Goal: Communication & Community: Answer question/provide support

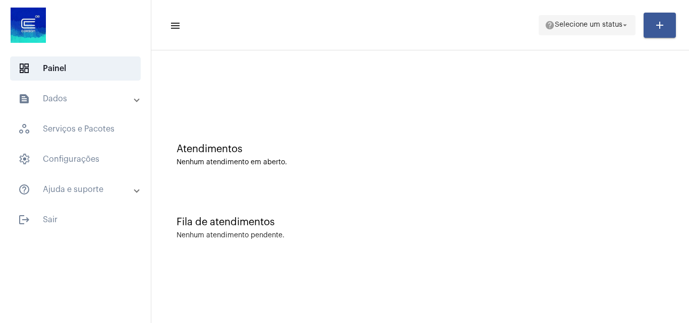
click at [583, 32] on span "help Selecione um status arrow_drop_down" at bounding box center [586, 25] width 85 height 18
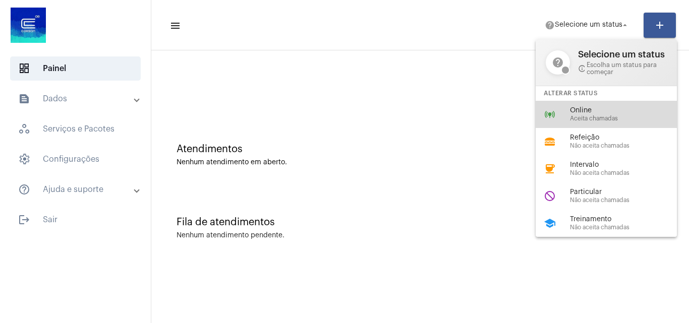
click at [599, 122] on div "online_prediction Online Aceita chamadas" at bounding box center [613, 114] width 157 height 27
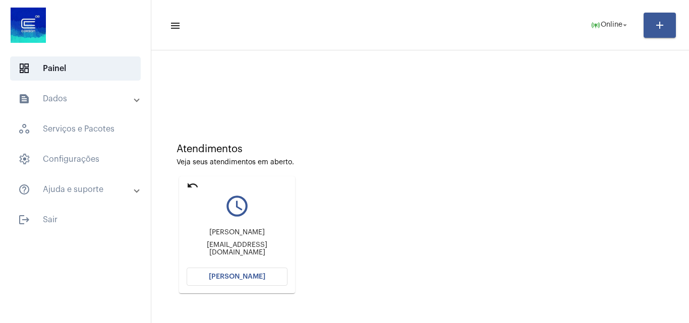
click at [264, 277] on button "[PERSON_NAME]" at bounding box center [237, 277] width 101 height 18
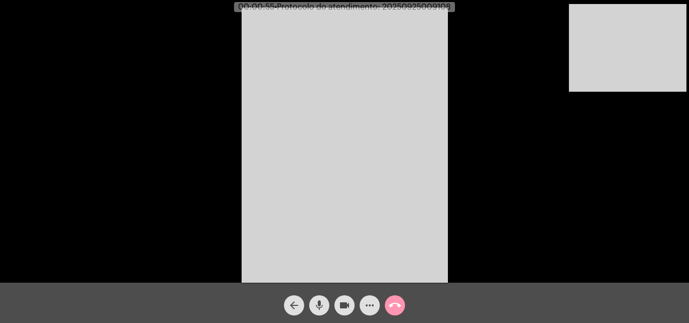
click at [319, 301] on mat-icon "mic" at bounding box center [319, 305] width 12 height 12
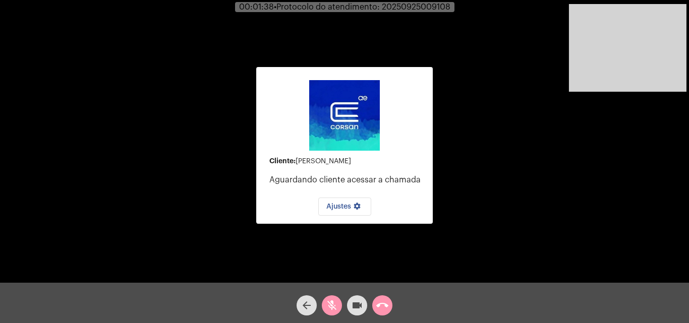
click at [358, 302] on mat-icon "videocam" at bounding box center [357, 305] width 12 height 12
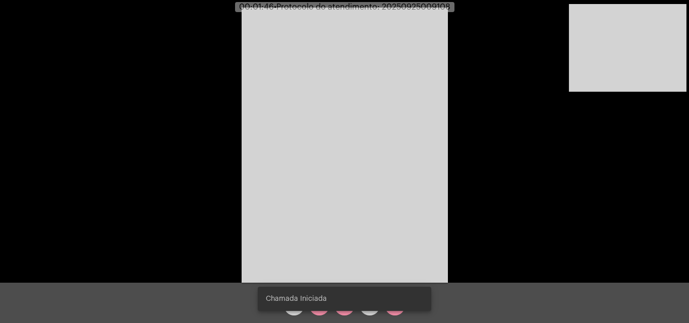
click at [338, 305] on snack-bar-container "Chamada Iniciada" at bounding box center [344, 299] width 173 height 24
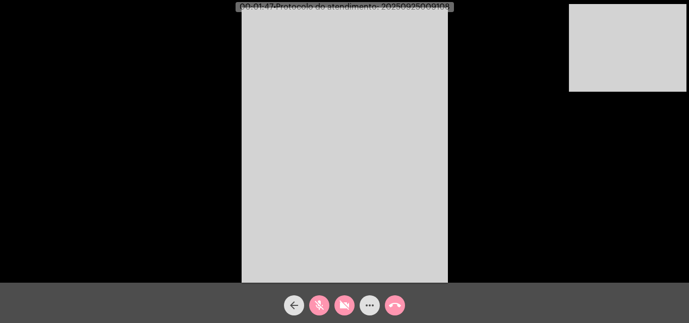
click at [338, 305] on mat-icon "videocam_off" at bounding box center [344, 305] width 12 height 12
click at [317, 304] on mat-icon "mic_off" at bounding box center [319, 305] width 12 height 12
click at [317, 304] on mat-icon "mic" at bounding box center [319, 305] width 12 height 12
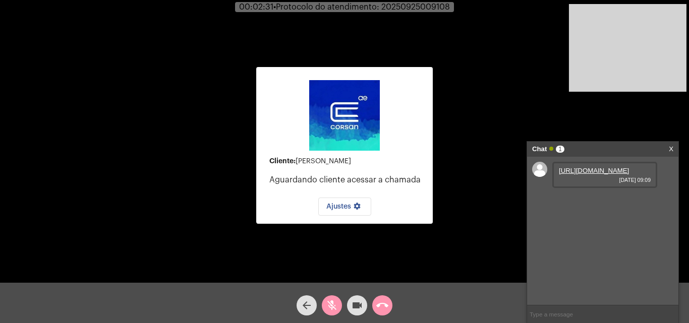
click at [579, 174] on link "[URL][DOMAIN_NAME]" at bounding box center [594, 171] width 70 height 8
click at [558, 312] on input "text" at bounding box center [602, 314] width 151 height 18
type input "consegue me enviar outra"
click at [558, 312] on input "essa esat cortada" at bounding box center [602, 314] width 151 height 18
type input "essa esta ortada"
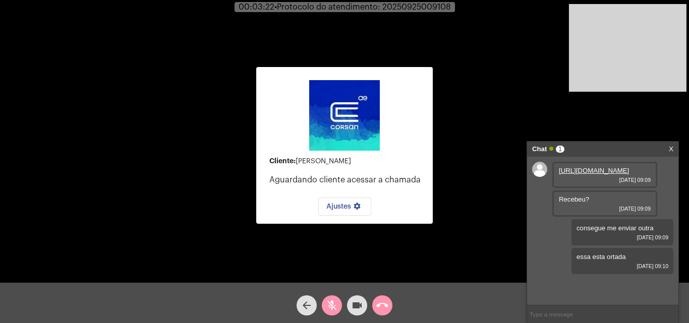
type input "v"
type input "costada"
type input "cortada"
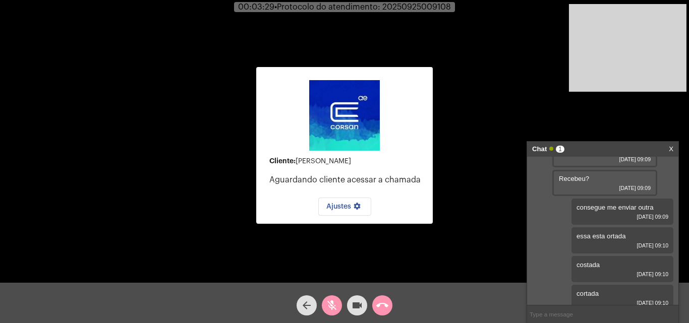
scroll to position [49, 0]
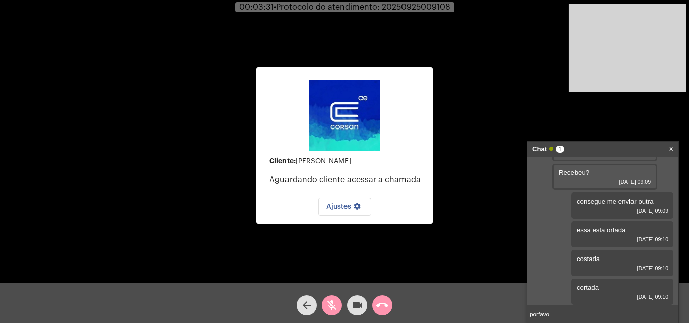
type input "porfavor"
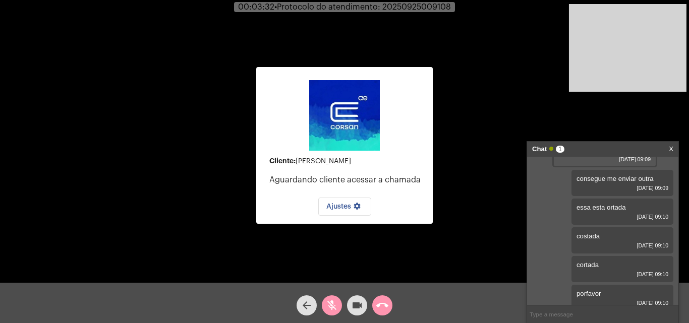
scroll to position [78, 0]
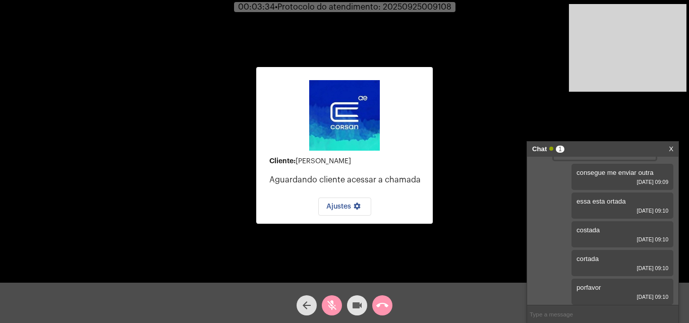
click at [362, 304] on mat-icon "videocam" at bounding box center [357, 305] width 12 height 12
click at [362, 304] on mat-icon "videocam_off" at bounding box center [357, 305] width 12 height 12
click at [333, 301] on mat-icon "mic_off" at bounding box center [332, 305] width 12 height 12
click at [613, 68] on video at bounding box center [627, 48] width 117 height 88
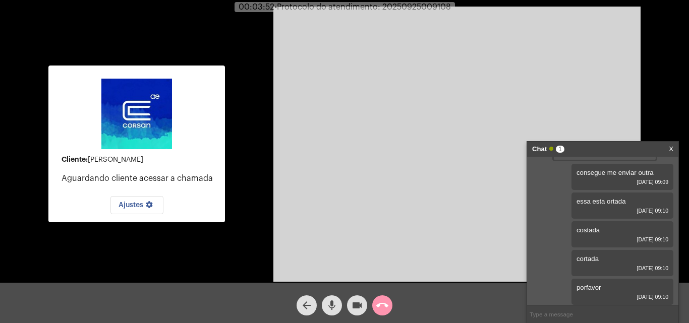
click at [328, 302] on mat-icon "mic" at bounding box center [332, 305] width 12 height 12
click at [334, 303] on mat-icon "mic_off" at bounding box center [332, 305] width 12 height 12
click at [334, 303] on mat-icon "mic" at bounding box center [332, 305] width 12 height 12
click at [355, 303] on mat-icon "videocam" at bounding box center [357, 305] width 12 height 12
click at [353, 305] on mat-icon "videocam_off" at bounding box center [357, 305] width 12 height 12
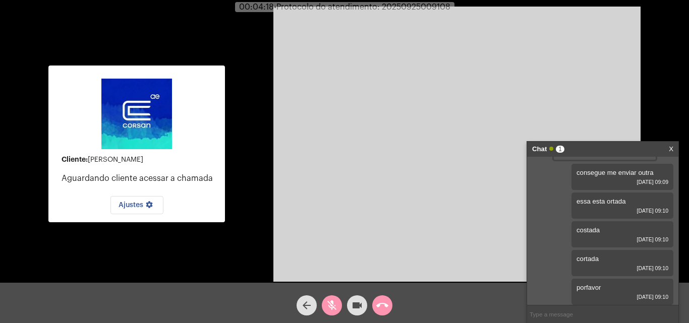
click at [348, 305] on button "videocam" at bounding box center [357, 305] width 20 height 20
click at [348, 305] on button "videocam_off" at bounding box center [357, 305] width 20 height 20
click at [355, 303] on mat-icon "videocam" at bounding box center [357, 305] width 12 height 12
click at [356, 303] on mat-icon "videocam_off" at bounding box center [357, 305] width 12 height 12
click at [334, 304] on mat-icon "mic_off" at bounding box center [332, 305] width 12 height 12
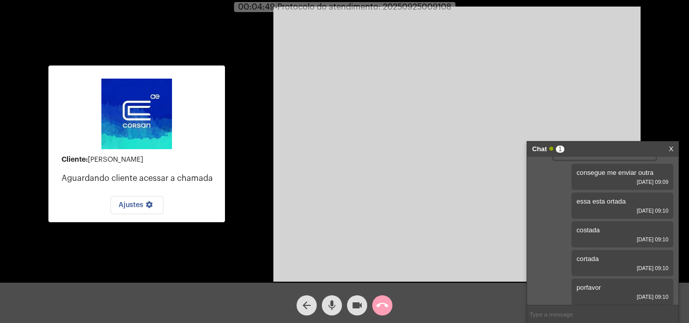
click at [384, 297] on span "call_end" at bounding box center [382, 305] width 12 height 20
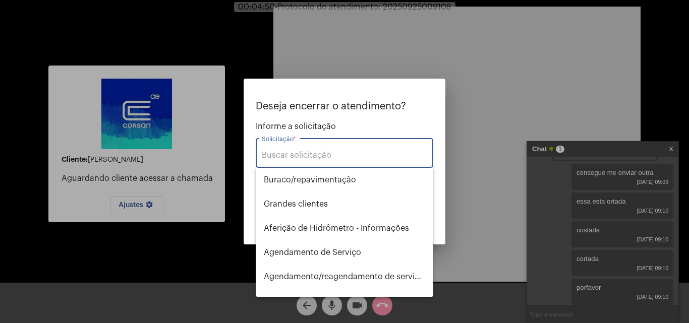
click at [312, 159] on input "Solicitação *" at bounding box center [344, 155] width 165 height 9
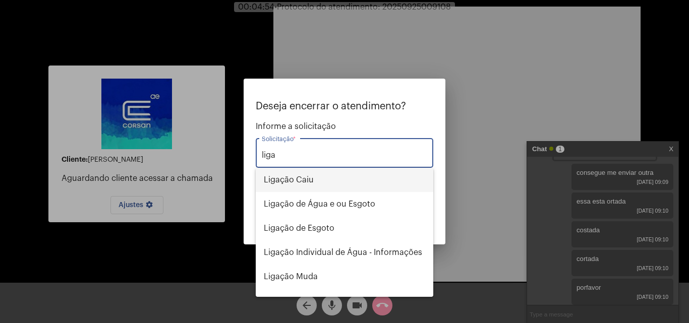
click at [317, 180] on span "Ligação Caiu" at bounding box center [344, 180] width 161 height 24
type input "Ligação Caiu"
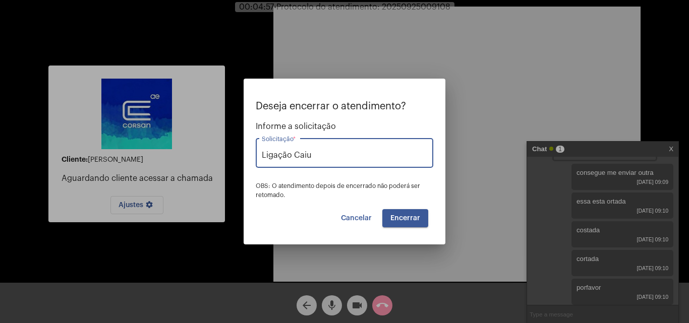
click at [410, 215] on span "Encerrar" at bounding box center [405, 218] width 30 height 7
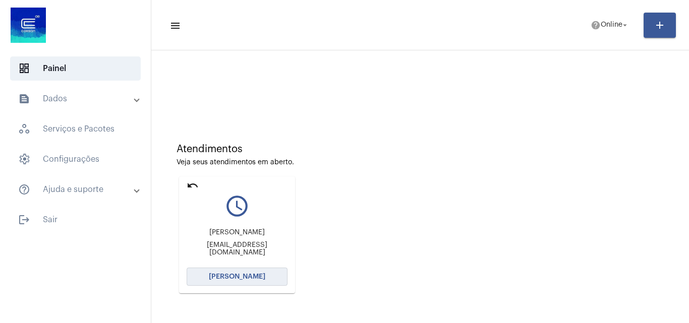
click at [242, 275] on span "[PERSON_NAME]" at bounding box center [237, 276] width 56 height 7
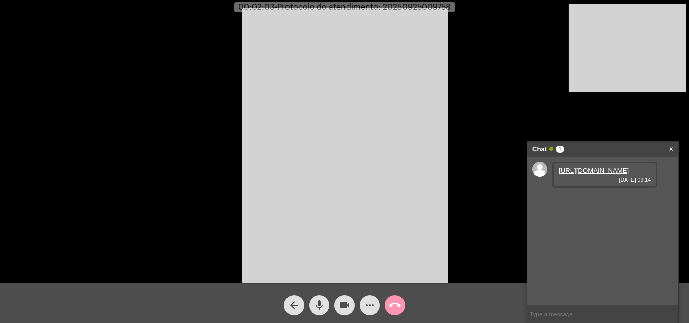
drag, startPoint x: 575, startPoint y: 179, endPoint x: 567, endPoint y: 175, distance: 9.5
click at [576, 174] on link "[URL][DOMAIN_NAME]" at bounding box center [594, 171] width 70 height 8
click at [406, 7] on span "• Protocolo do atendimento: 20250925009758" at bounding box center [362, 7] width 176 height 8
copy span "20250925009758"
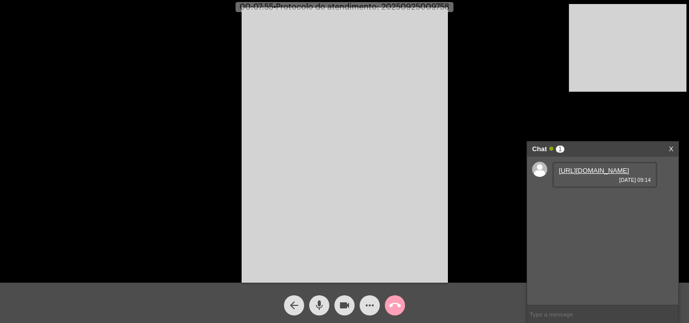
click at [387, 301] on button "call_end" at bounding box center [395, 305] width 20 height 20
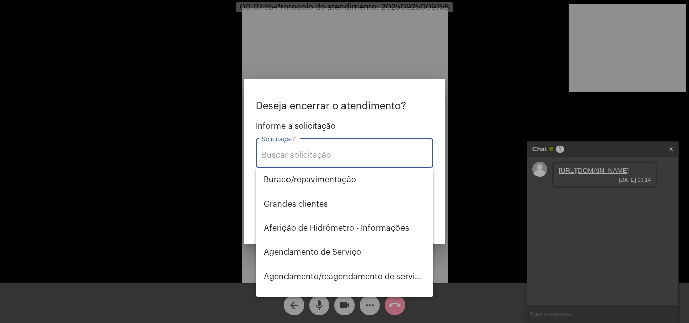
click at [327, 154] on input "Solicitação *" at bounding box center [344, 155] width 165 height 9
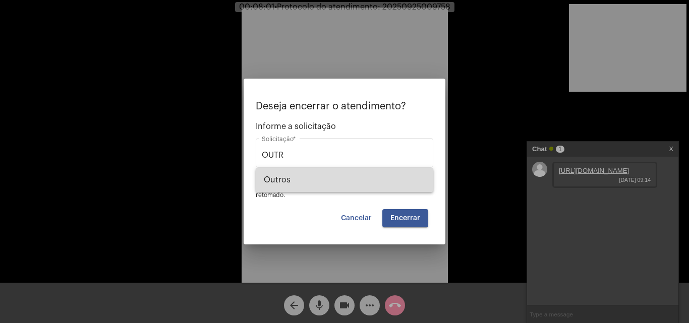
click at [335, 181] on span "Outros" at bounding box center [344, 180] width 161 height 24
type input "Outros"
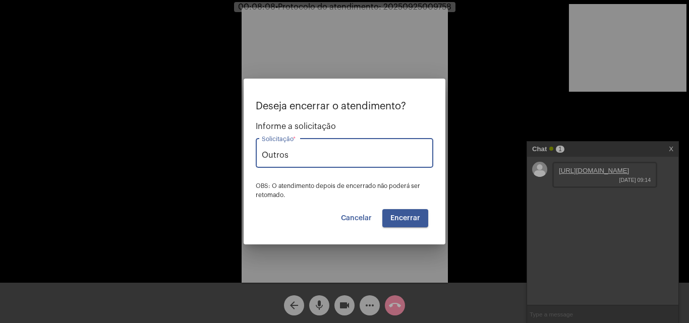
click at [417, 213] on button "Encerrar" at bounding box center [405, 218] width 46 height 18
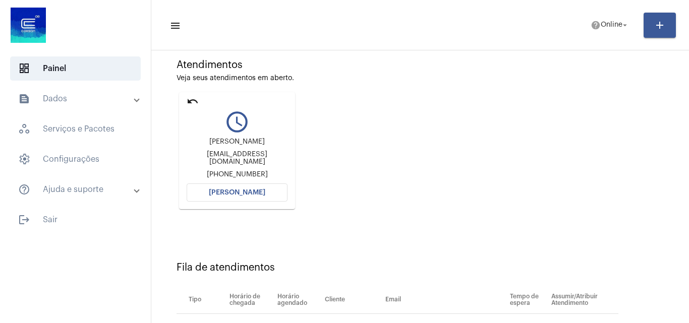
scroll to position [33, 0]
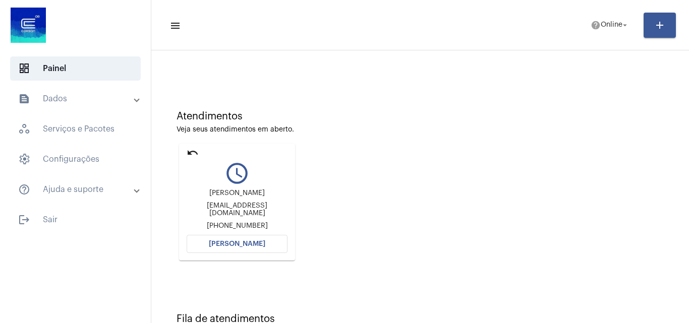
click at [260, 241] on span "[PERSON_NAME]" at bounding box center [237, 243] width 56 height 7
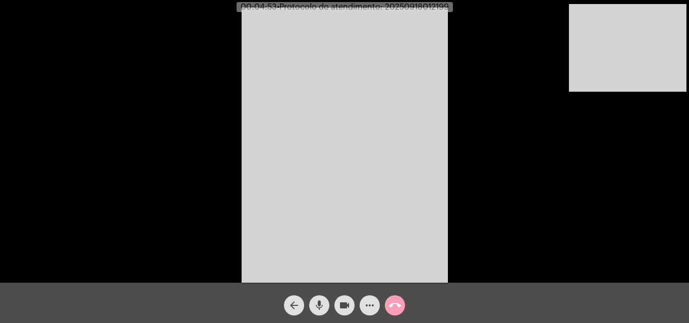
click at [395, 304] on mat-icon "call_end" at bounding box center [395, 305] width 12 height 12
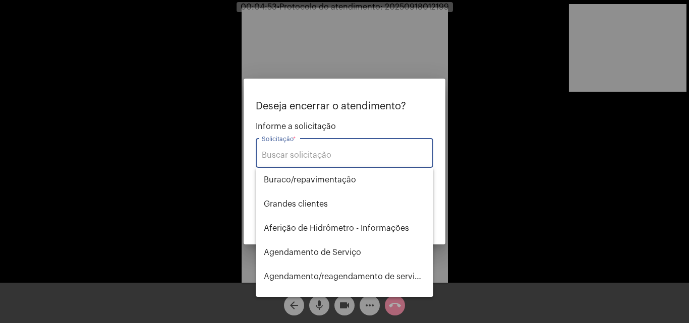
click at [357, 155] on input "Solicitação *" at bounding box center [344, 155] width 165 height 9
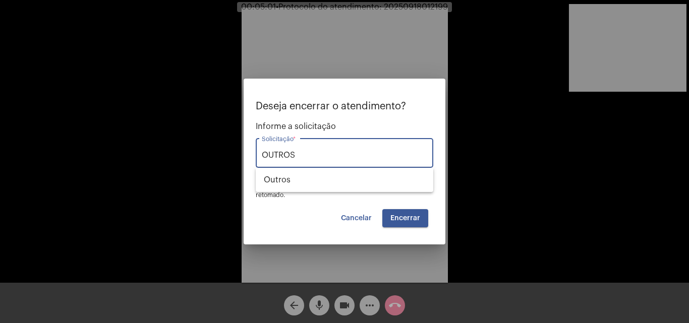
type input "OUTROS"
click at [409, 24] on div at bounding box center [344, 161] width 689 height 323
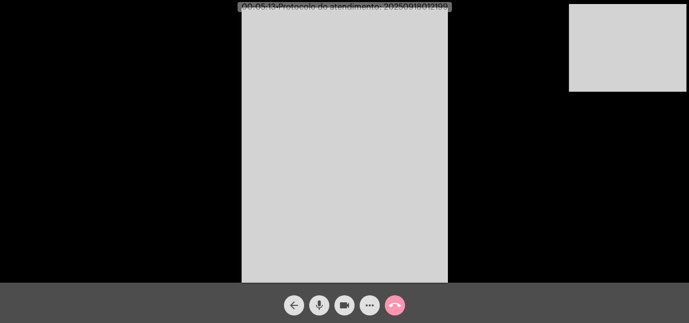
click at [434, 7] on span "• Protocolo do atendimento: 20250918012199" at bounding box center [362, 7] width 172 height 8
copy span "20250918012199"
click at [393, 305] on mat-icon "call_end" at bounding box center [395, 305] width 12 height 12
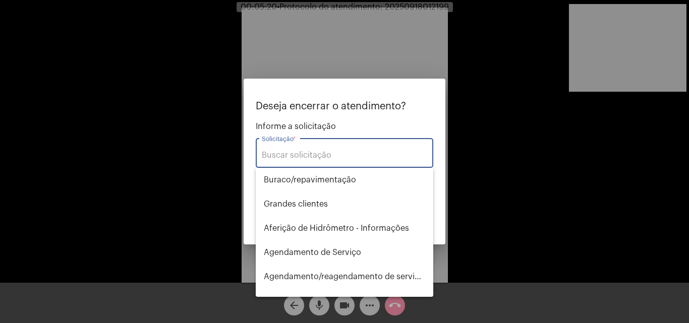
click at [351, 159] on input "Solicitação *" at bounding box center [344, 155] width 165 height 9
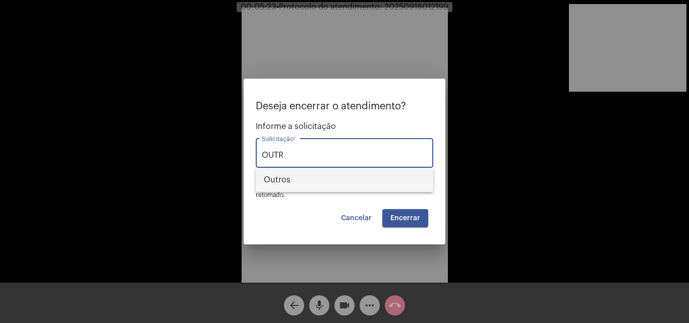
click at [371, 179] on span "Outros" at bounding box center [344, 180] width 161 height 24
type input "Outros"
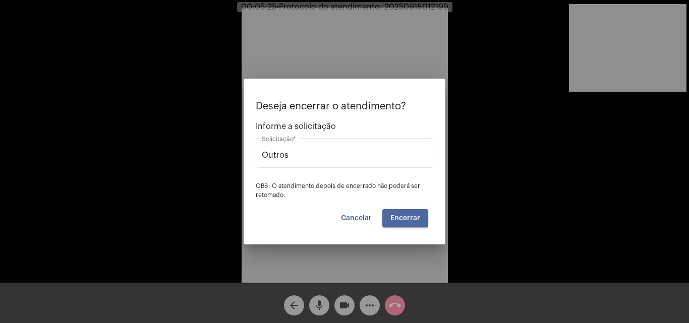
click at [402, 215] on span "Encerrar" at bounding box center [405, 218] width 30 height 7
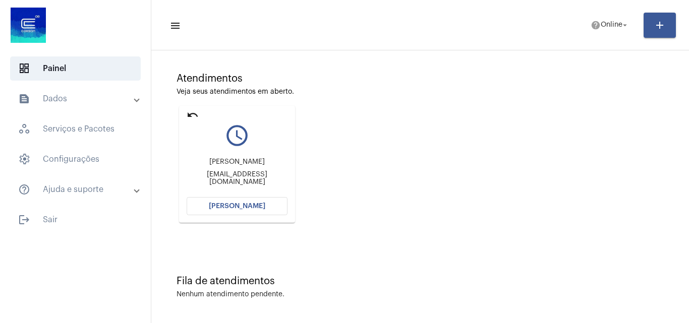
scroll to position [71, 0]
click at [253, 200] on button "[PERSON_NAME]" at bounding box center [237, 206] width 101 height 18
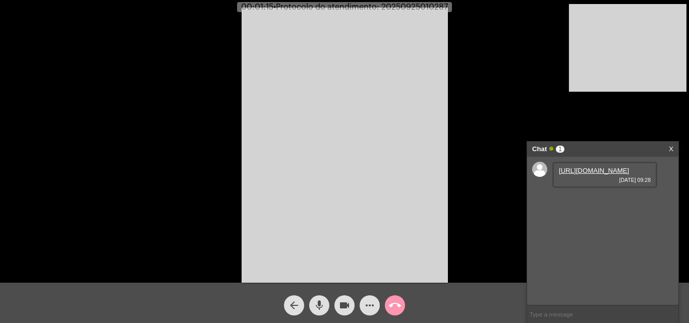
click at [594, 174] on link "[URL][DOMAIN_NAME]" at bounding box center [594, 171] width 70 height 8
click at [315, 310] on mat-icon "mic" at bounding box center [319, 305] width 12 height 12
click at [322, 299] on mat-icon "mic_off" at bounding box center [319, 305] width 12 height 12
click at [322, 299] on mat-icon "mic" at bounding box center [319, 305] width 12 height 12
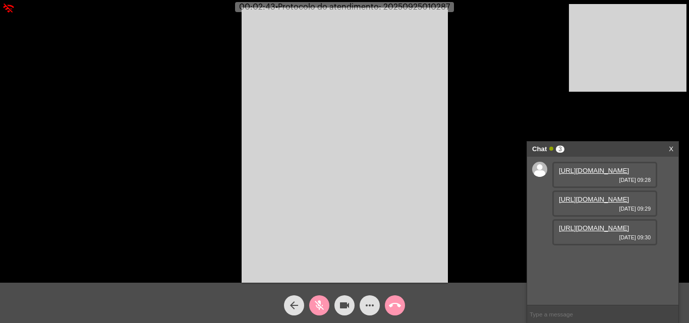
click at [609, 203] on link "[URL][DOMAIN_NAME]" at bounding box center [594, 200] width 70 height 8
click at [587, 232] on link "[URL][DOMAIN_NAME]" at bounding box center [594, 228] width 70 height 8
click at [491, 64] on div "Acessando Câmera e Microfone..." at bounding box center [344, 144] width 687 height 283
click at [318, 298] on span "mic_off" at bounding box center [319, 305] width 12 height 20
drag, startPoint x: 327, startPoint y: 306, endPoint x: 282, endPoint y: 264, distance: 61.7
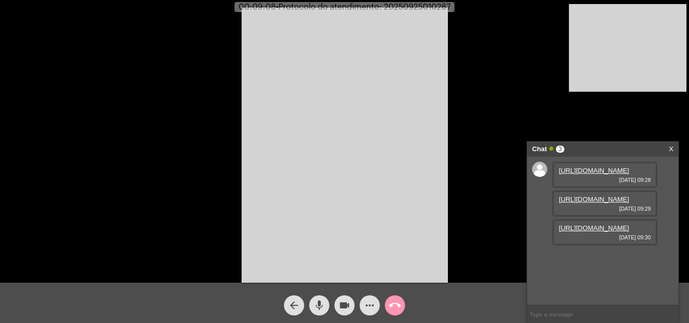
click at [326, 306] on button "mic" at bounding box center [319, 305] width 20 height 20
click at [316, 305] on mat-icon "mic_off" at bounding box center [319, 305] width 12 height 12
click at [371, 307] on mat-icon "more_horiz" at bounding box center [369, 305] width 12 height 12
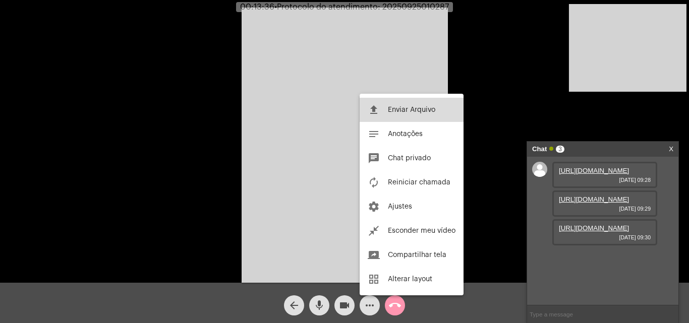
click at [402, 109] on span "Enviar Arquivo" at bounding box center [411, 109] width 47 height 7
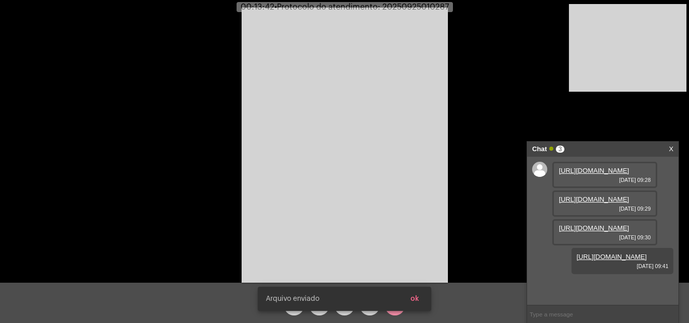
scroll to position [60, 0]
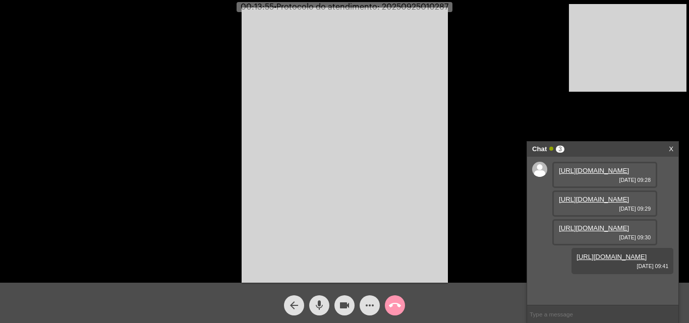
click at [400, 10] on span "• Protocolo do atendimento: 20250925010287" at bounding box center [361, 7] width 174 height 8
copy span "20250925010287"
click at [564, 310] on input "text" at bounding box center [602, 314] width 151 height 18
paste input "20250925010287"
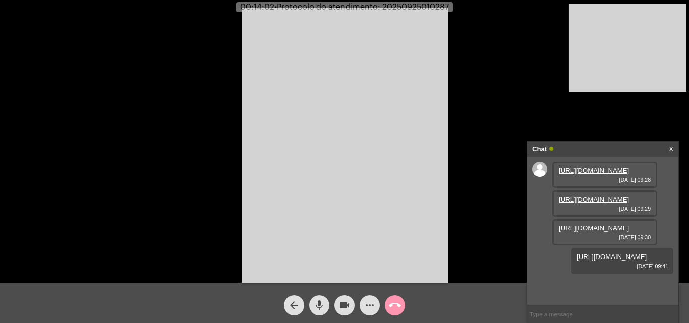
type input "20250925010287"
click at [393, 308] on mat-icon "call_end" at bounding box center [395, 305] width 12 height 12
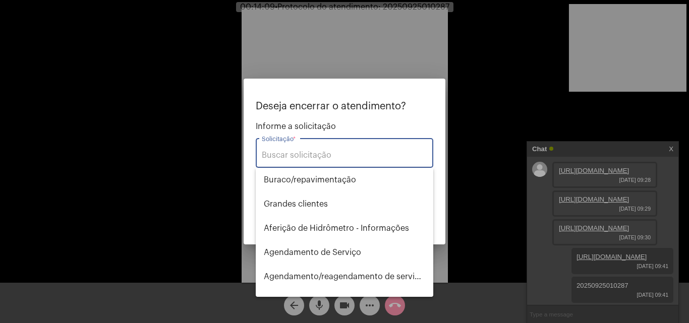
click at [295, 164] on div "Solicitação *" at bounding box center [344, 152] width 165 height 32
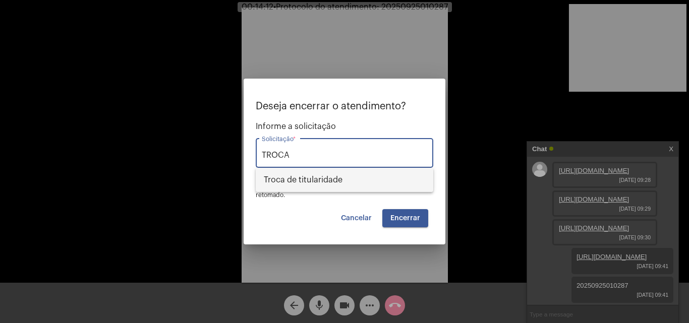
click at [294, 179] on span "Troca de titularidade" at bounding box center [344, 180] width 161 height 24
type input "Troca de titularidade"
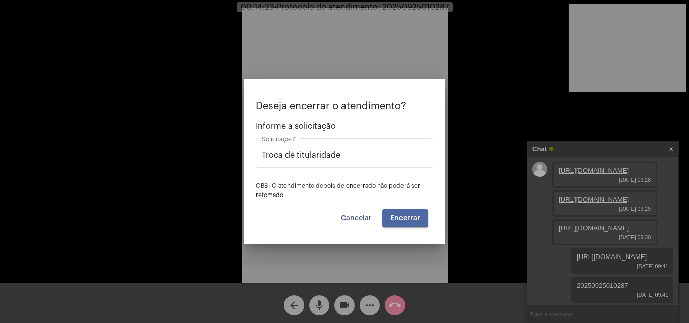
click at [414, 217] on span "Encerrar" at bounding box center [405, 218] width 30 height 7
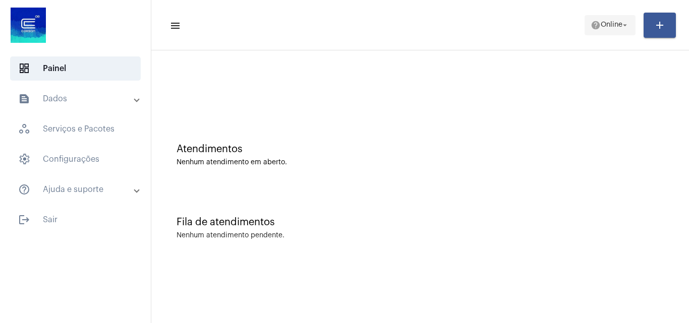
click at [594, 23] on mat-icon "help" at bounding box center [595, 25] width 10 height 10
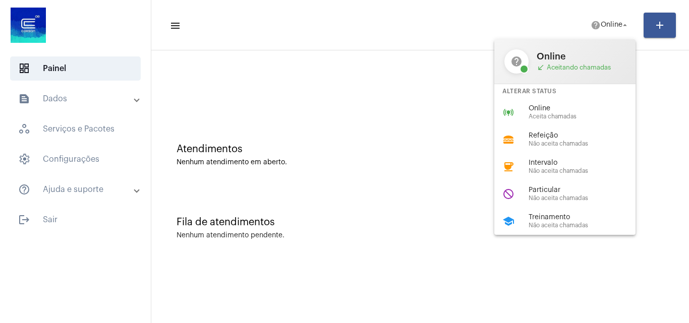
click at [559, 192] on span "Particular" at bounding box center [585, 191] width 115 height 8
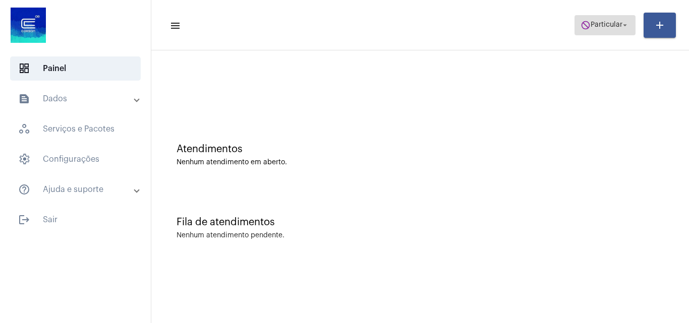
click at [619, 26] on span "Particular" at bounding box center [606, 25] width 32 height 7
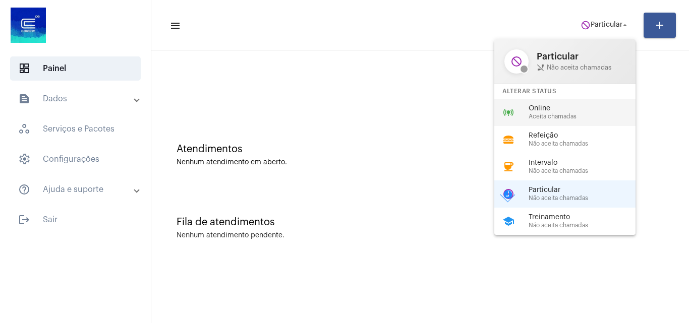
click at [540, 119] on span "Aceita chamadas" at bounding box center [585, 116] width 115 height 7
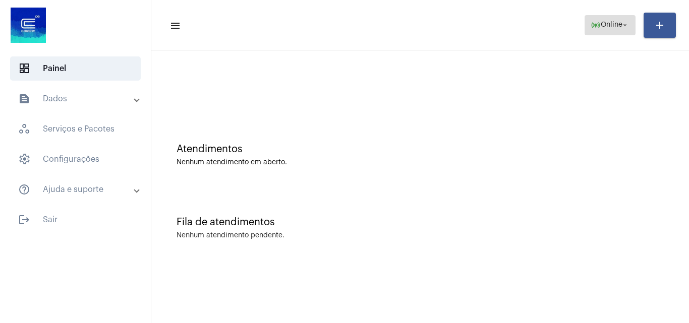
click at [627, 27] on mat-icon "arrow_drop_down" at bounding box center [624, 25] width 9 height 9
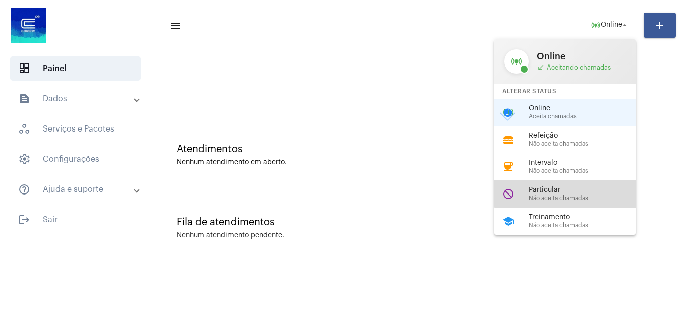
click at [567, 192] on span "Particular" at bounding box center [585, 191] width 115 height 8
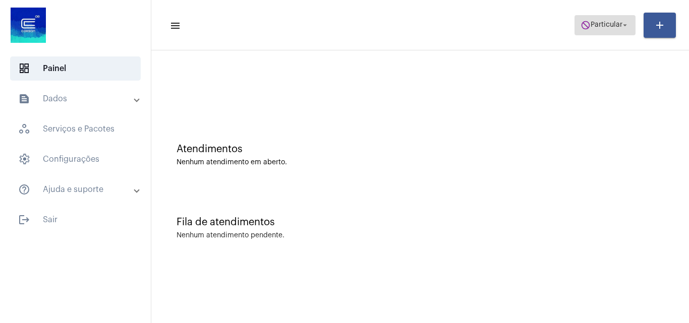
click at [611, 24] on span "Particular" at bounding box center [606, 25] width 32 height 7
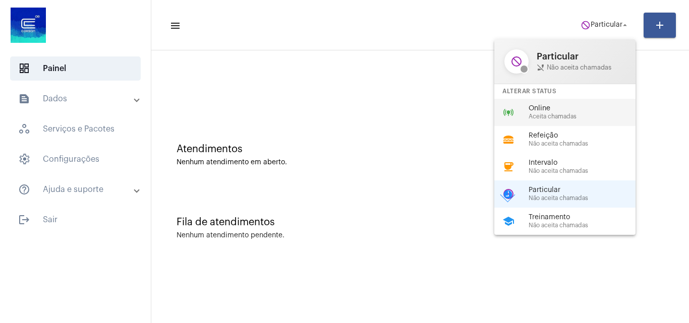
click at [568, 110] on span "Online" at bounding box center [585, 109] width 115 height 8
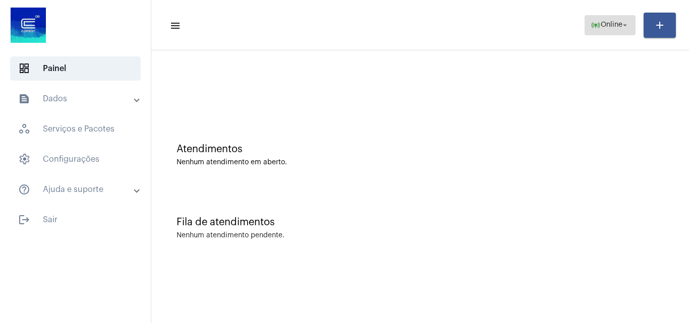
click at [600, 31] on span "online_prediction Online arrow_drop_down" at bounding box center [609, 25] width 39 height 18
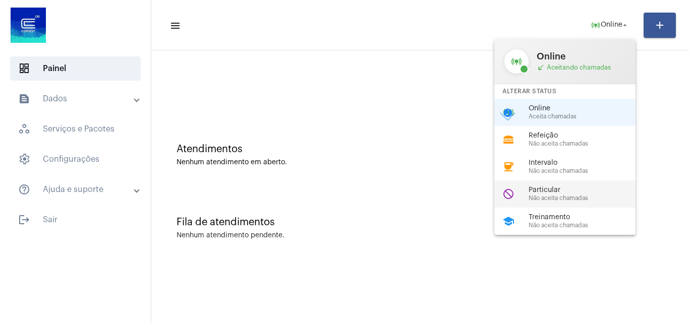
click at [564, 187] on span "Particular" at bounding box center [585, 191] width 115 height 8
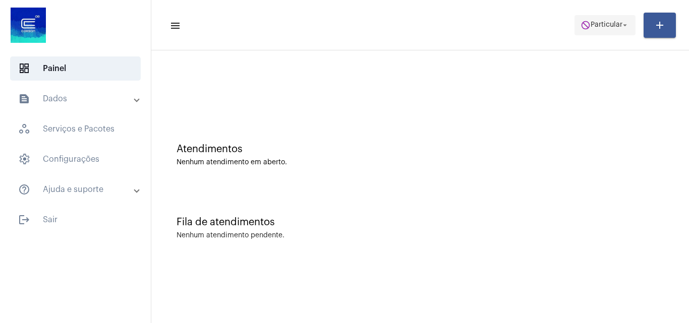
click at [593, 24] on span "Particular" at bounding box center [606, 25] width 32 height 7
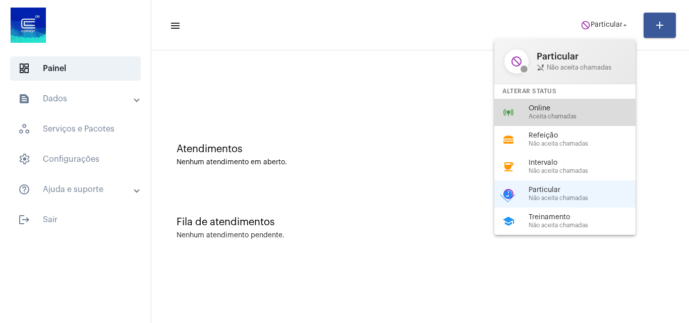
click at [547, 116] on span "Aceita chamadas" at bounding box center [585, 116] width 115 height 7
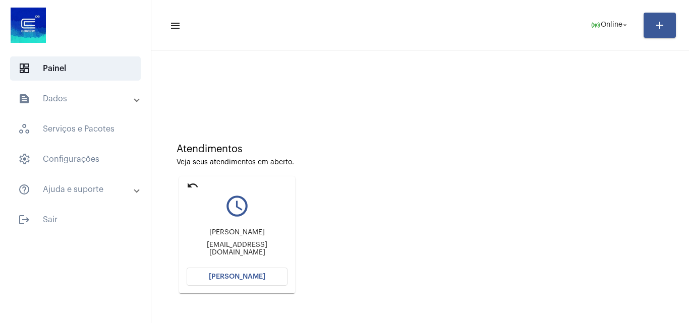
click at [271, 271] on button "[PERSON_NAME]" at bounding box center [237, 277] width 101 height 18
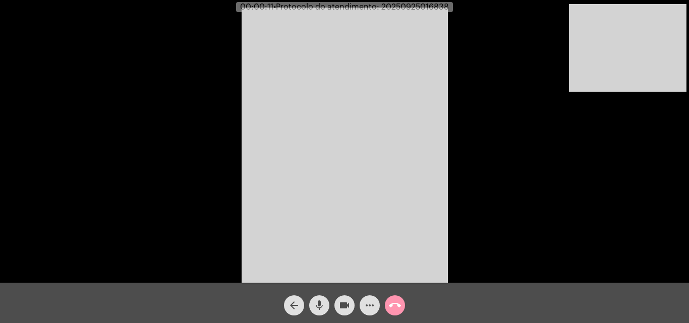
click at [607, 235] on div "Acessando Câmera e Microfone..." at bounding box center [344, 144] width 687 height 283
click at [314, 305] on mat-icon "mic" at bounding box center [319, 305] width 12 height 12
click at [319, 300] on mat-icon "mic_off" at bounding box center [319, 305] width 12 height 12
click at [319, 300] on mat-icon "mic" at bounding box center [319, 305] width 12 height 12
click at [317, 306] on mat-icon "mic_off" at bounding box center [319, 305] width 12 height 12
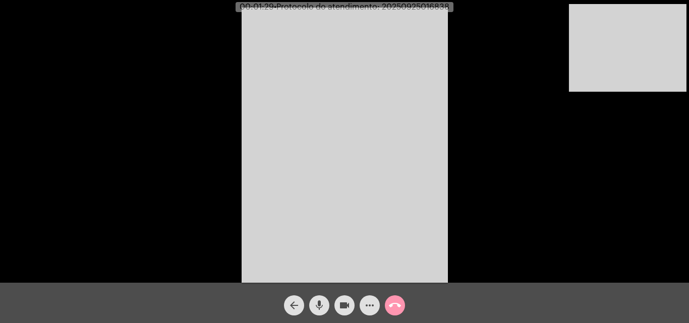
click at [318, 301] on mat-icon "mic" at bounding box center [319, 305] width 12 height 12
click at [323, 298] on span "mic_off" at bounding box center [319, 305] width 12 height 20
click at [320, 300] on mat-icon "mic" at bounding box center [319, 305] width 12 height 12
click at [319, 300] on mat-icon "mic_off" at bounding box center [319, 305] width 12 height 12
click at [322, 305] on mat-icon "mic" at bounding box center [319, 305] width 12 height 12
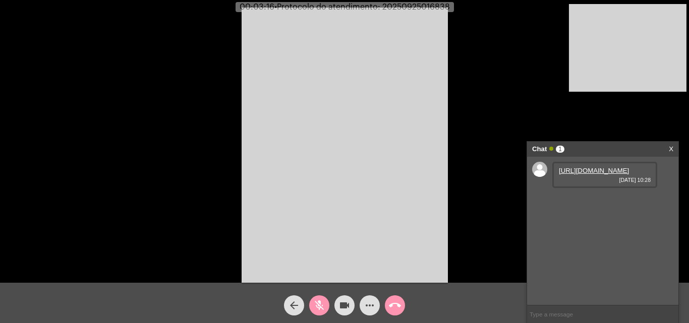
click at [315, 306] on mat-icon "mic_off" at bounding box center [319, 305] width 12 height 12
click at [315, 306] on mat-icon "mic" at bounding box center [319, 305] width 12 height 12
click at [587, 174] on link "[URL][DOMAIN_NAME]" at bounding box center [594, 171] width 70 height 8
click at [319, 306] on mat-icon "mic_off" at bounding box center [319, 305] width 12 height 12
click at [592, 203] on link "[URL][DOMAIN_NAME]" at bounding box center [594, 200] width 70 height 8
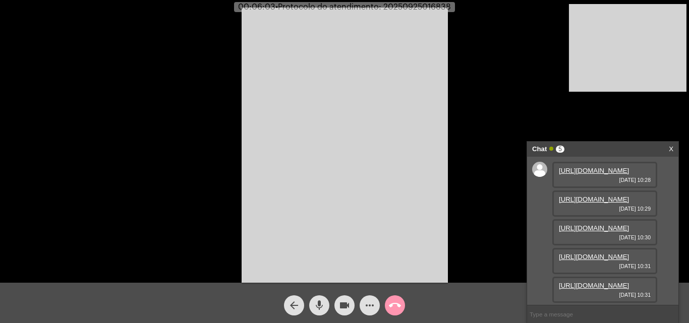
scroll to position [111, 0]
click at [600, 282] on link "[URL][DOMAIN_NAME]" at bounding box center [594, 286] width 70 height 8
click at [610, 282] on link "[URL][DOMAIN_NAME]" at bounding box center [594, 286] width 70 height 8
click at [582, 104] on div "Acessando Câmera e Microfone..." at bounding box center [344, 144] width 687 height 283
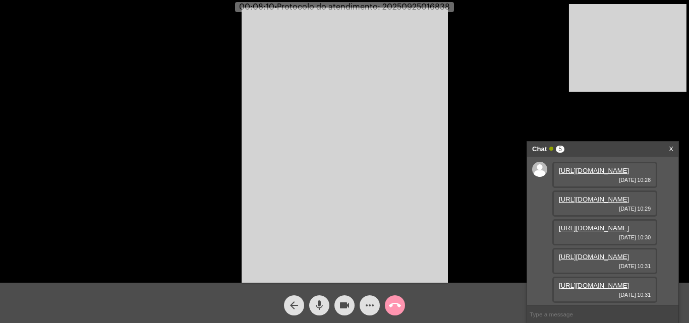
click at [586, 224] on link "[URL][DOMAIN_NAME]" at bounding box center [594, 228] width 70 height 8
click at [590, 253] on link "[URL][DOMAIN_NAME]" at bounding box center [594, 257] width 70 height 8
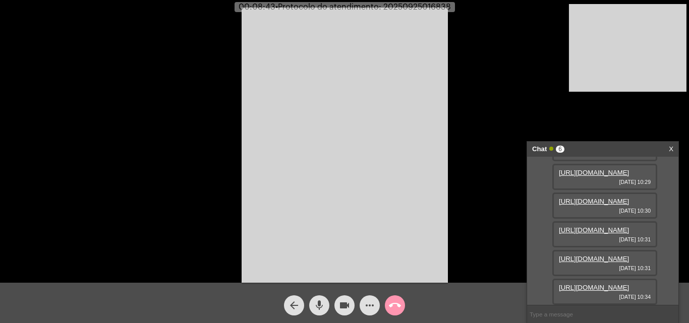
scroll to position [163, 0]
click at [318, 305] on mat-icon "mic" at bounding box center [319, 305] width 12 height 12
click at [590, 284] on link "[URL][DOMAIN_NAME]" at bounding box center [594, 288] width 70 height 8
click at [323, 305] on mat-icon "mic_off" at bounding box center [319, 305] width 12 height 12
click at [317, 294] on div "mic" at bounding box center [318, 302] width 25 height 25
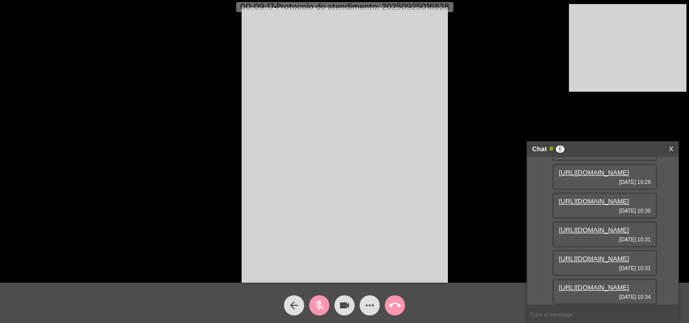
drag, startPoint x: 355, startPoint y: 167, endPoint x: 336, endPoint y: 273, distance: 107.7
click at [355, 167] on video at bounding box center [344, 145] width 206 height 275
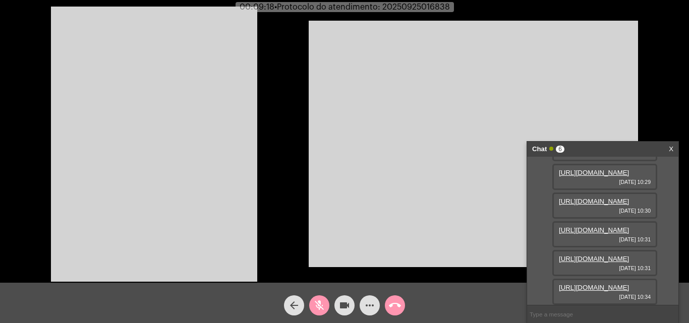
click at [327, 304] on button "mic_off" at bounding box center [319, 305] width 20 height 20
click at [217, 192] on video at bounding box center [154, 144] width 206 height 275
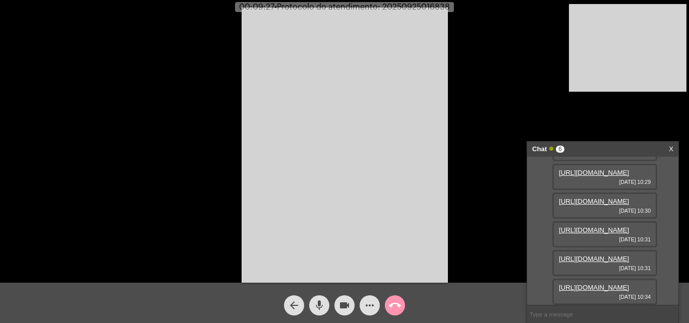
click at [323, 306] on mat-icon "mic" at bounding box center [319, 305] width 12 height 12
click at [594, 284] on link "[URL][DOMAIN_NAME]" at bounding box center [594, 288] width 70 height 8
click at [320, 299] on span "mic_off" at bounding box center [319, 305] width 12 height 20
click at [320, 299] on span "mic" at bounding box center [319, 305] width 12 height 20
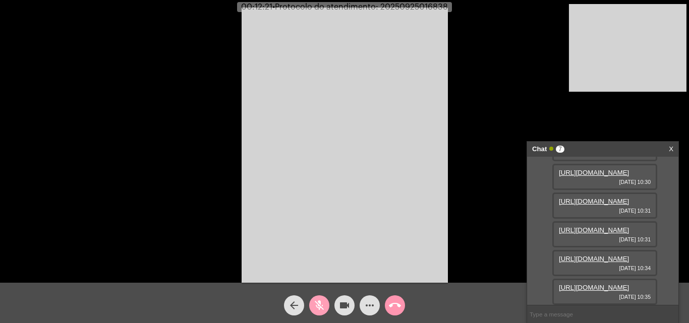
click at [318, 303] on mat-icon "mic_off" at bounding box center [319, 305] width 12 height 12
click at [325, 310] on mat-icon "mic" at bounding box center [319, 305] width 12 height 12
click at [346, 306] on mat-icon "videocam" at bounding box center [344, 305] width 12 height 12
click at [340, 302] on mat-icon "videocam_off" at bounding box center [344, 305] width 12 height 12
click at [318, 302] on mat-icon "mic_off" at bounding box center [319, 305] width 12 height 12
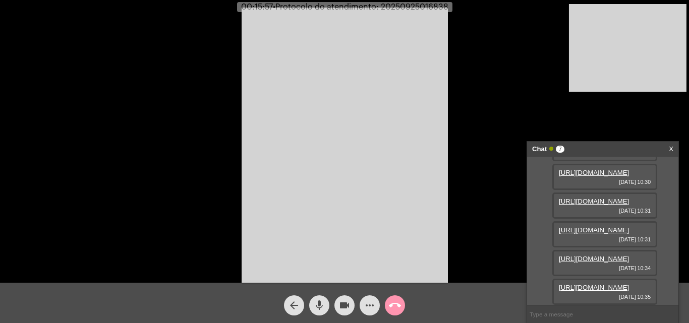
click at [320, 300] on mat-icon "mic" at bounding box center [319, 305] width 12 height 12
click at [335, 300] on button "videocam" at bounding box center [344, 305] width 20 height 20
click at [334, 300] on div "videocam_off" at bounding box center [344, 302] width 25 height 25
click at [319, 302] on mat-icon "mic_off" at bounding box center [319, 305] width 12 height 12
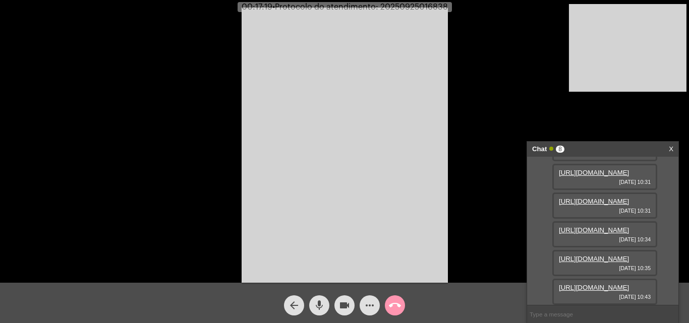
click at [594, 284] on link "[URL][DOMAIN_NAME]" at bounding box center [594, 288] width 70 height 8
click at [319, 295] on div "mic" at bounding box center [318, 302] width 25 height 25
click at [313, 304] on mat-icon "mic_off" at bounding box center [319, 305] width 12 height 12
click at [286, 115] on video at bounding box center [344, 145] width 206 height 275
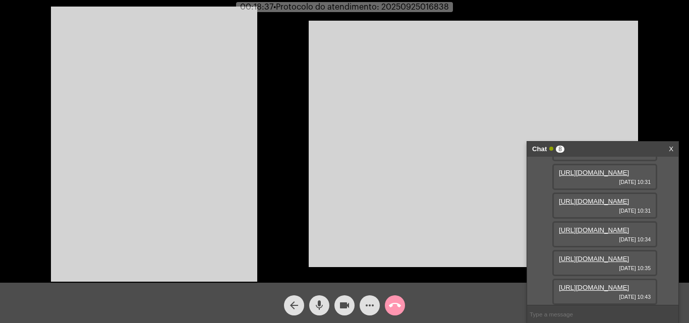
click at [317, 304] on mat-icon "mic" at bounding box center [319, 305] width 12 height 12
click at [343, 306] on mat-icon "videocam" at bounding box center [344, 305] width 12 height 12
click at [344, 298] on span "videocam_off" at bounding box center [344, 305] width 12 height 20
click at [319, 306] on mat-icon "mic_off" at bounding box center [319, 305] width 12 height 12
click at [326, 300] on button "mic" at bounding box center [319, 305] width 20 height 20
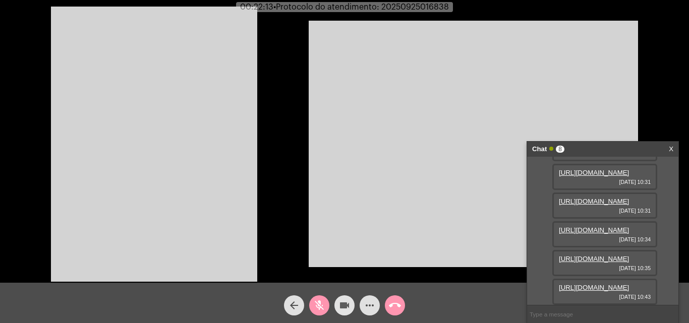
click at [347, 303] on mat-icon "videocam" at bounding box center [344, 305] width 12 height 12
click at [612, 284] on link "[URL][DOMAIN_NAME]" at bounding box center [594, 288] width 70 height 8
click at [343, 302] on mat-icon "videocam_off" at bounding box center [344, 305] width 12 height 12
click at [320, 302] on mat-icon "mic_off" at bounding box center [319, 305] width 12 height 12
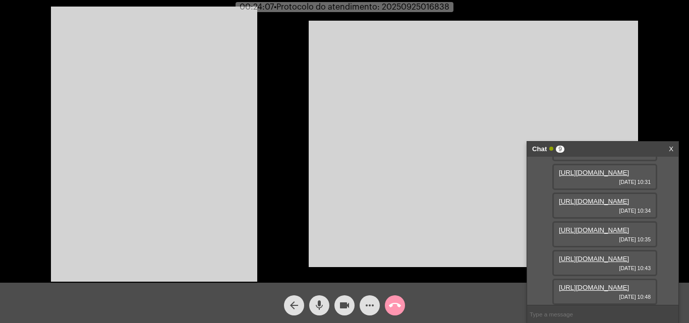
click at [316, 308] on mat-icon "mic" at bounding box center [319, 305] width 12 height 12
click at [335, 303] on button "videocam" at bounding box center [344, 305] width 20 height 20
click at [339, 300] on mat-icon "videocam_off" at bounding box center [344, 305] width 12 height 12
click at [582, 284] on link "[URL][DOMAIN_NAME]" at bounding box center [594, 288] width 70 height 8
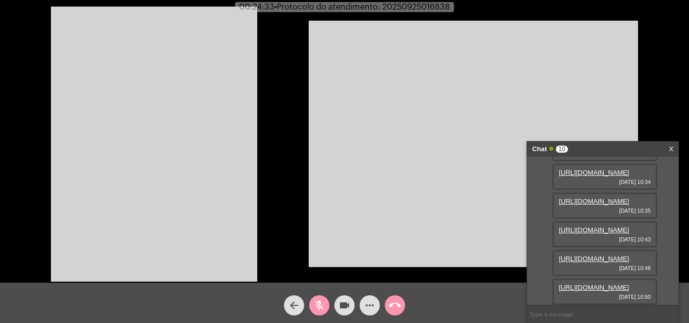
click at [319, 308] on mat-icon "mic_off" at bounding box center [319, 305] width 12 height 12
click at [319, 308] on mat-icon "mic" at bounding box center [319, 305] width 12 height 12
click at [317, 306] on mat-icon "mic_off" at bounding box center [319, 305] width 12 height 12
click at [318, 305] on mat-icon "mic" at bounding box center [319, 305] width 12 height 12
click at [317, 306] on mat-icon "mic_off" at bounding box center [319, 305] width 12 height 12
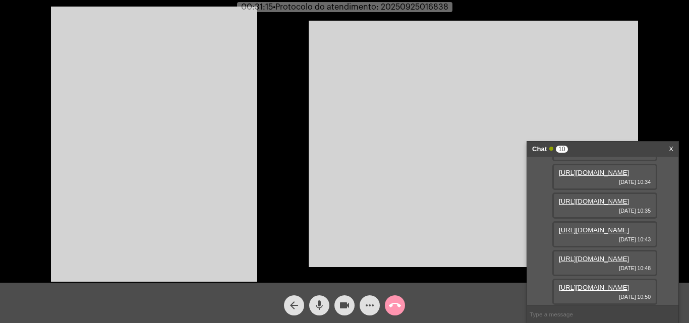
click at [314, 304] on mat-icon "mic" at bounding box center [319, 305] width 12 height 12
click at [322, 310] on mat-icon "mic_off" at bounding box center [319, 305] width 12 height 12
click at [319, 303] on mat-icon "mic" at bounding box center [319, 305] width 12 height 12
drag, startPoint x: 313, startPoint y: 299, endPoint x: 347, endPoint y: 299, distance: 33.8
click at [315, 299] on span "mic_off" at bounding box center [319, 305] width 12 height 20
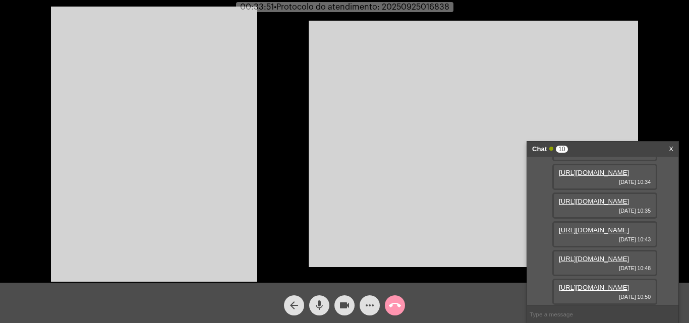
click at [373, 299] on span "more_horiz" at bounding box center [369, 305] width 12 height 20
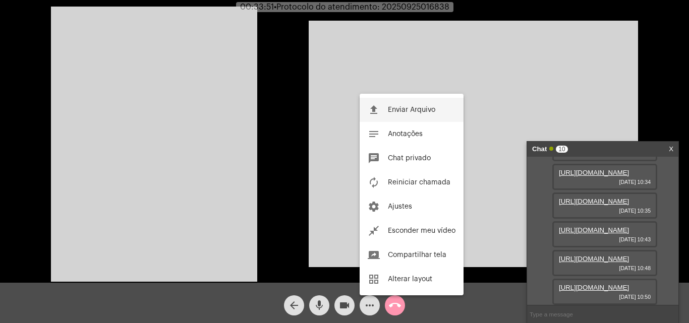
click at [413, 112] on span "Enviar Arquivo" at bounding box center [411, 109] width 47 height 7
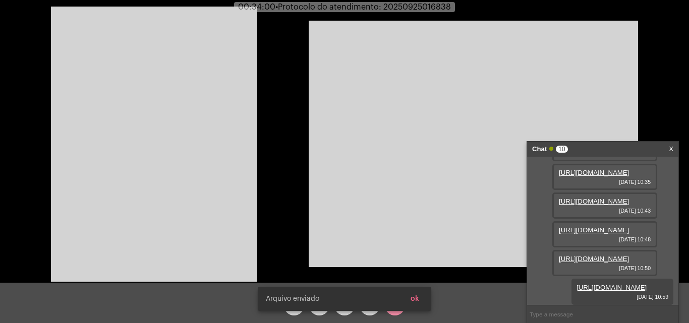
scroll to position [420, 0]
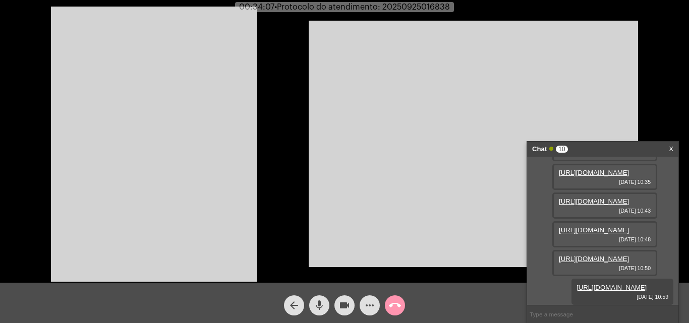
click at [433, 4] on span "• Protocolo do atendimento: 20250925016838" at bounding box center [361, 7] width 175 height 8
copy span "20250925016838"
click at [317, 302] on mat-icon "mic" at bounding box center [319, 305] width 12 height 12
click at [317, 302] on mat-icon "mic_off" at bounding box center [319, 305] width 12 height 12
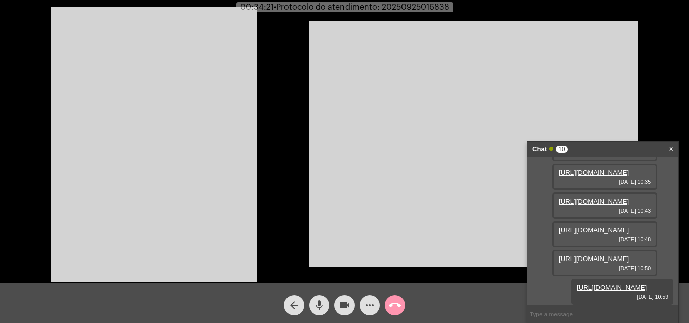
click at [541, 314] on input "text" at bounding box center [602, 314] width 151 height 18
paste input "20250925016838"
type input "20250925016838"
click at [462, 112] on video at bounding box center [473, 144] width 329 height 247
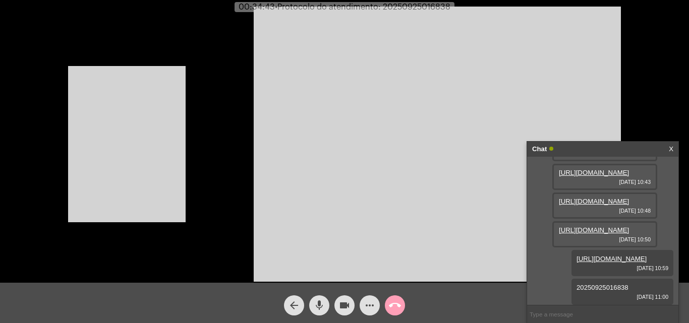
click at [393, 305] on mat-icon "call_end" at bounding box center [395, 305] width 12 height 12
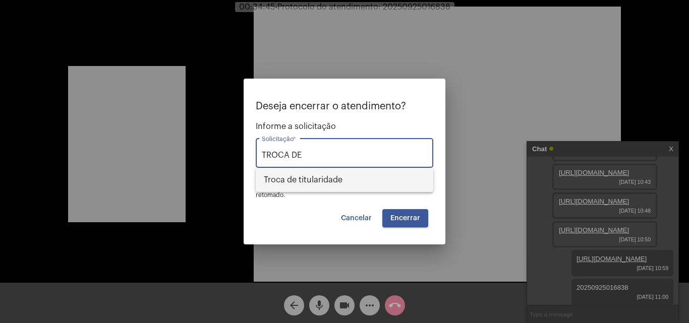
click at [327, 183] on span "Troca de titularidade" at bounding box center [344, 180] width 161 height 24
type input "Troca de titularidade"
click at [408, 213] on button "Encerrar" at bounding box center [405, 218] width 46 height 18
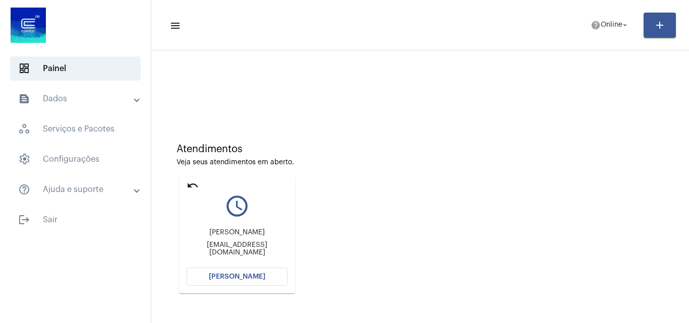
click at [193, 184] on mat-icon "undo" at bounding box center [193, 185] width 12 height 12
click at [266, 284] on button "[PERSON_NAME]" at bounding box center [237, 277] width 101 height 18
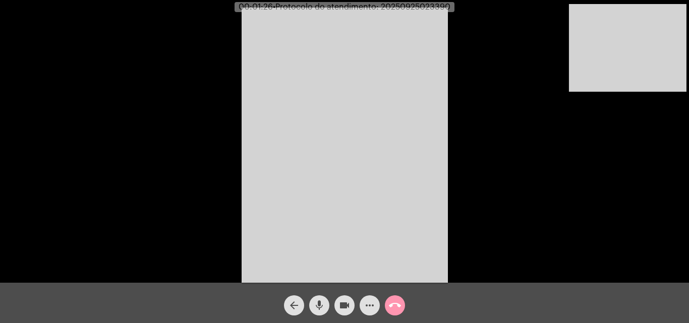
click at [621, 228] on div "Acessando Câmera e Microfone..." at bounding box center [344, 144] width 687 height 283
click at [322, 298] on span "mic" at bounding box center [319, 305] width 12 height 20
click at [339, 297] on span "videocam" at bounding box center [344, 305] width 12 height 20
click at [316, 303] on mat-icon "mic_off" at bounding box center [319, 305] width 12 height 12
click at [316, 303] on mat-icon "mic" at bounding box center [319, 305] width 12 height 12
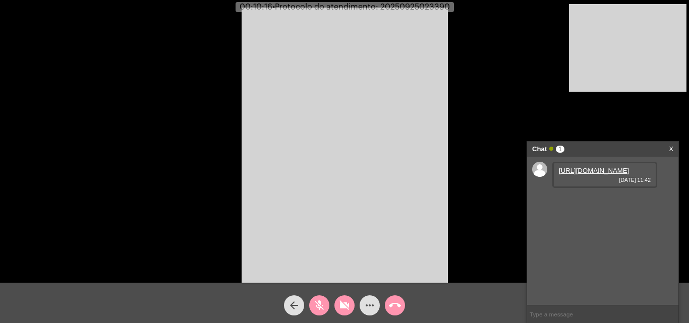
click at [584, 174] on link "[URL][DOMAIN_NAME]" at bounding box center [594, 171] width 70 height 8
click at [352, 308] on button "videocam_off" at bounding box center [344, 305] width 20 height 20
click at [325, 307] on mat-icon "mic_off" at bounding box center [319, 305] width 12 height 12
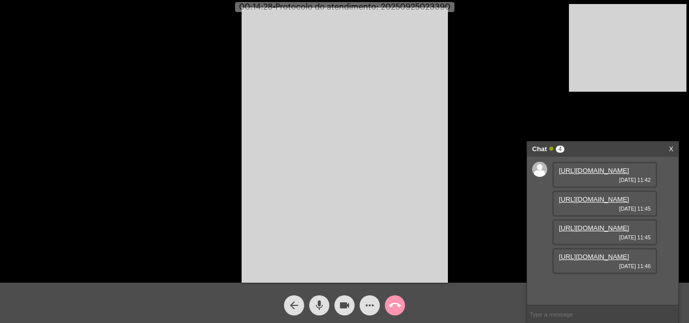
scroll to position [9, 0]
click at [396, 298] on span "call_end" at bounding box center [395, 305] width 12 height 20
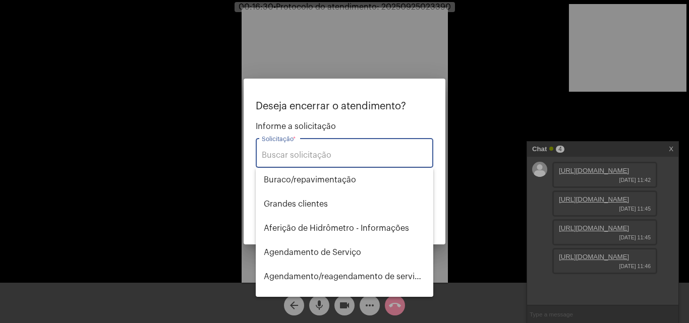
click at [347, 153] on input "Solicitação *" at bounding box center [344, 155] width 165 height 9
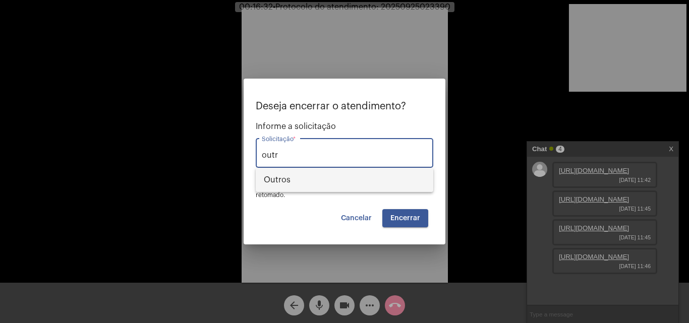
click at [356, 178] on span "Outros" at bounding box center [344, 180] width 161 height 24
type input "Outros"
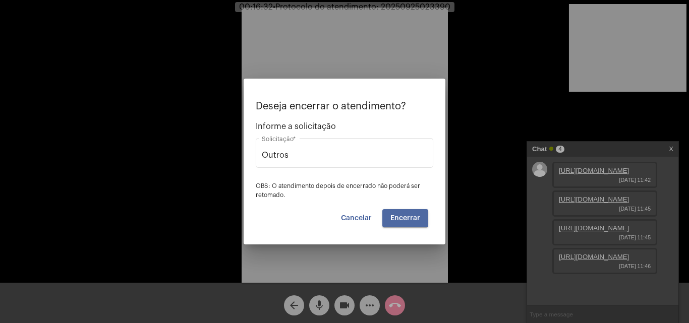
click at [414, 224] on button "Encerrar" at bounding box center [405, 218] width 46 height 18
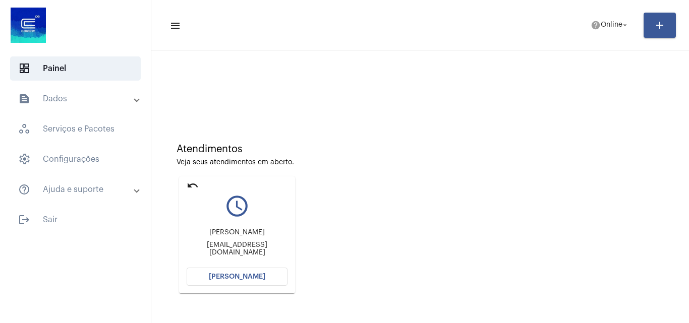
click at [267, 273] on button "[PERSON_NAME]" at bounding box center [237, 277] width 101 height 18
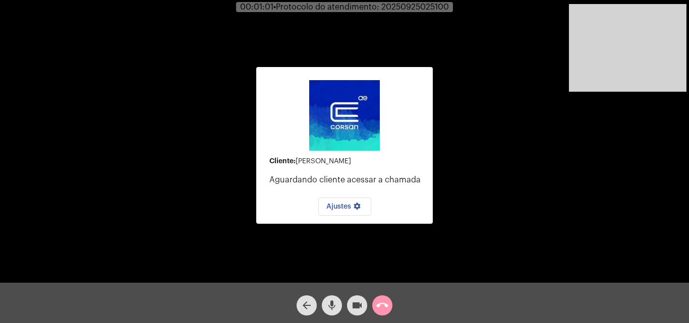
click at [380, 310] on mat-icon "call_end" at bounding box center [382, 305] width 12 height 12
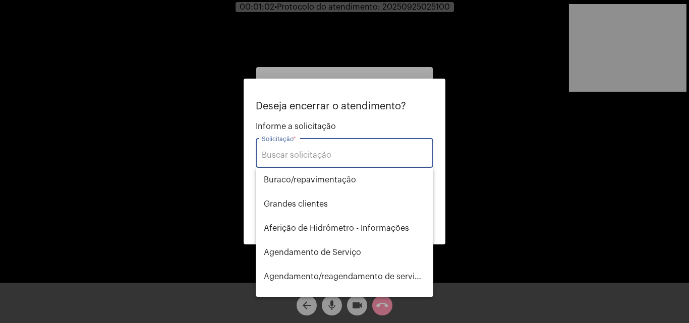
click at [325, 155] on input "Solicitação *" at bounding box center [344, 155] width 165 height 9
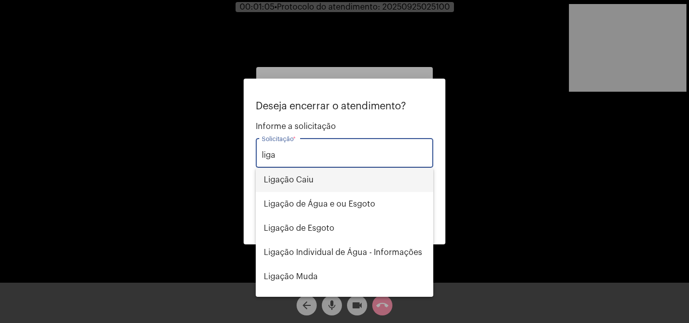
click at [320, 178] on span "Ligação Caiu" at bounding box center [344, 180] width 161 height 24
type input "Ligação Caiu"
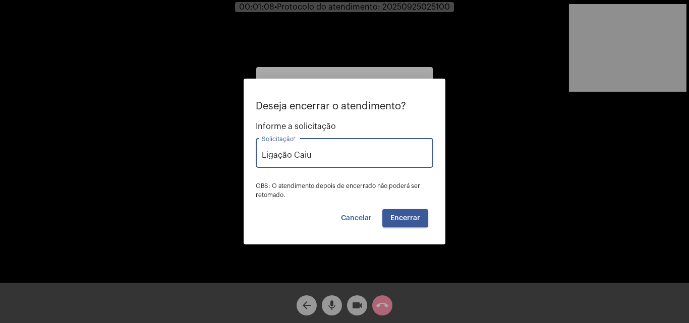
click at [420, 216] on button "Encerrar" at bounding box center [405, 218] width 46 height 18
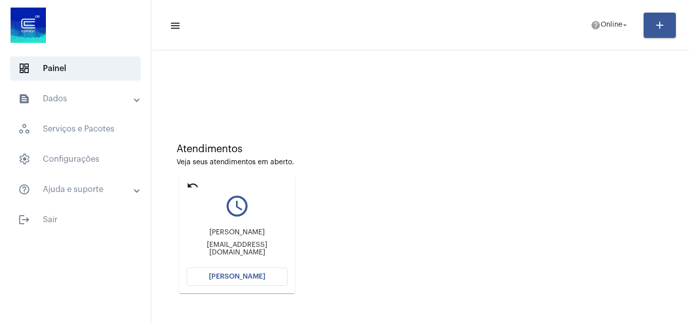
click at [250, 271] on button "[PERSON_NAME]" at bounding box center [237, 277] width 101 height 18
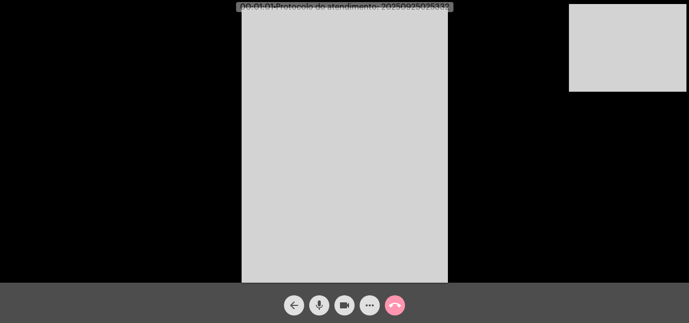
click at [320, 303] on mat-icon "mic" at bounding box center [319, 305] width 12 height 12
click at [319, 301] on mat-icon "mic_off" at bounding box center [319, 305] width 12 height 12
click at [319, 301] on mat-icon "mic" at bounding box center [319, 305] width 12 height 12
click at [319, 301] on mat-icon "mic_off" at bounding box center [319, 305] width 12 height 12
click at [321, 301] on mat-icon "mic" at bounding box center [319, 305] width 12 height 12
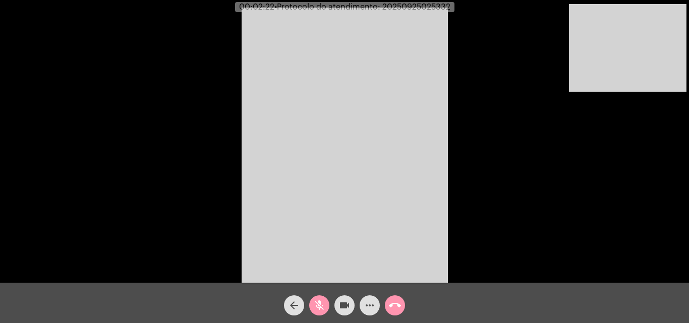
click at [323, 308] on mat-icon "mic_off" at bounding box center [319, 305] width 12 height 12
click at [317, 315] on span "mic" at bounding box center [319, 305] width 12 height 20
click at [322, 311] on mat-icon "mic_off" at bounding box center [319, 305] width 12 height 12
click at [321, 303] on mat-icon "mic" at bounding box center [319, 305] width 12 height 12
click at [346, 303] on mat-icon "videocam" at bounding box center [344, 305] width 12 height 12
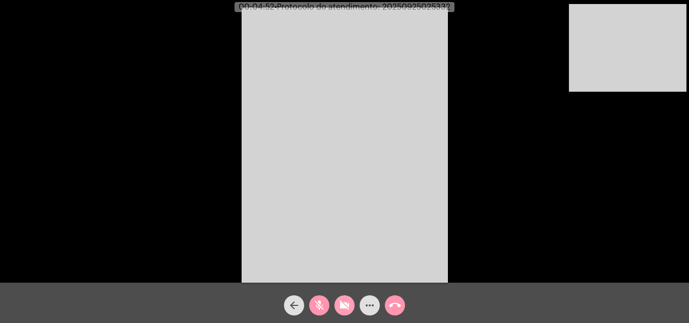
click at [345, 299] on mat-icon "videocam_off" at bounding box center [344, 305] width 12 height 12
click at [323, 307] on mat-icon "mic_off" at bounding box center [319, 305] width 12 height 12
click at [638, 60] on video at bounding box center [627, 48] width 117 height 88
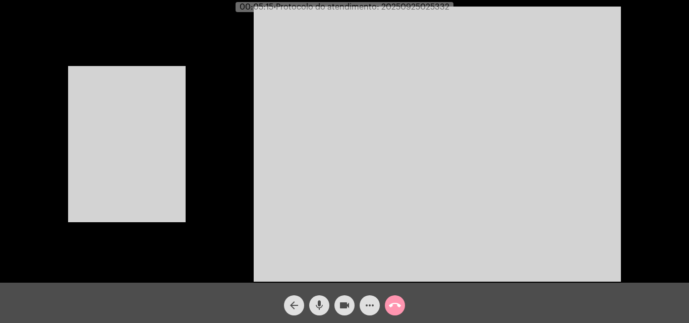
click at [193, 121] on div "Acessando Câmera e Microfone..." at bounding box center [344, 143] width 687 height 283
click at [154, 136] on video at bounding box center [126, 144] width 117 height 156
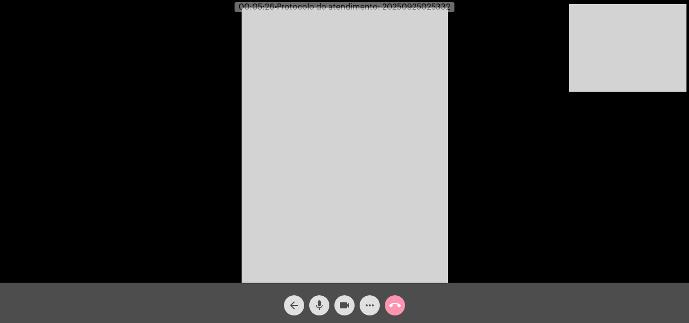
click at [316, 297] on span "mic" at bounding box center [319, 305] width 12 height 20
click at [316, 297] on span "mic_off" at bounding box center [319, 305] width 12 height 20
click at [316, 297] on span "mic" at bounding box center [319, 305] width 12 height 20
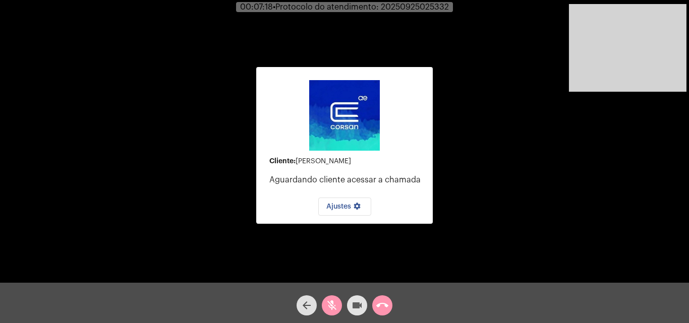
click at [364, 304] on button "videocam" at bounding box center [357, 305] width 20 height 20
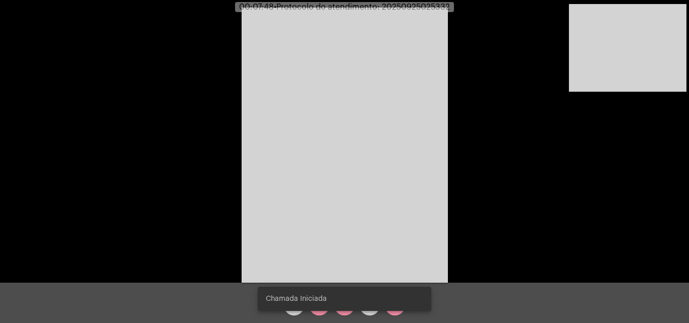
click at [346, 313] on div "Chamada Iniciada" at bounding box center [344, 299] width 198 height 48
click at [345, 311] on div "Chamada Iniciada" at bounding box center [344, 299] width 198 height 48
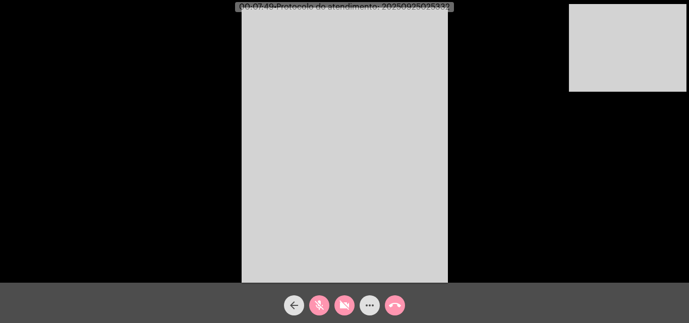
click at [345, 311] on mat-icon "videocam_off" at bounding box center [344, 305] width 12 height 12
click at [320, 304] on mat-icon "mic_off" at bounding box center [319, 305] width 12 height 12
click at [320, 299] on span "mic" at bounding box center [319, 305] width 12 height 20
click at [346, 300] on mat-icon "videocam" at bounding box center [344, 305] width 12 height 12
click at [346, 300] on mat-icon "videocam_off" at bounding box center [344, 305] width 12 height 12
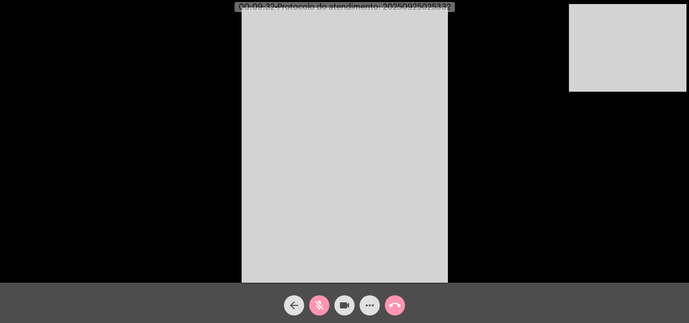
click at [315, 304] on mat-icon "mic_off" at bounding box center [319, 305] width 12 height 12
click at [389, 299] on mat-icon "call_end" at bounding box center [395, 305] width 12 height 12
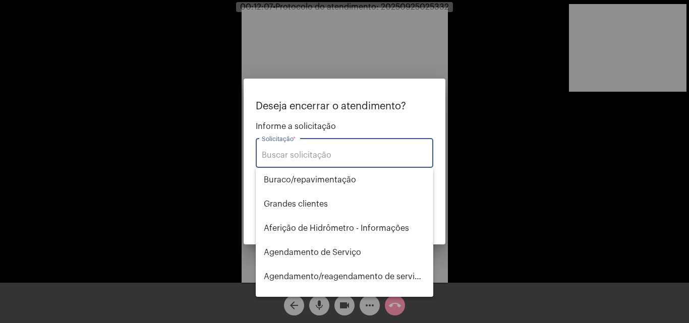
click at [349, 148] on div "Solicitação *" at bounding box center [344, 152] width 165 height 32
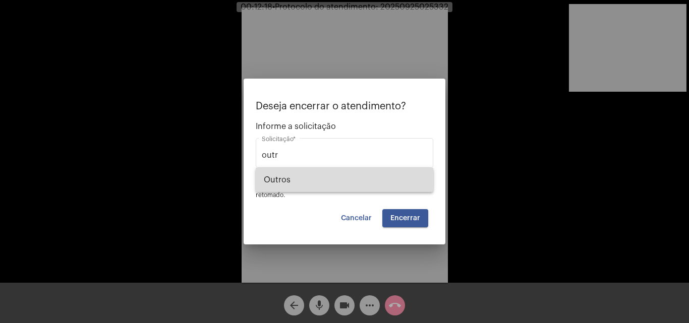
click at [358, 176] on span "Outros" at bounding box center [344, 180] width 161 height 24
type input "Outros"
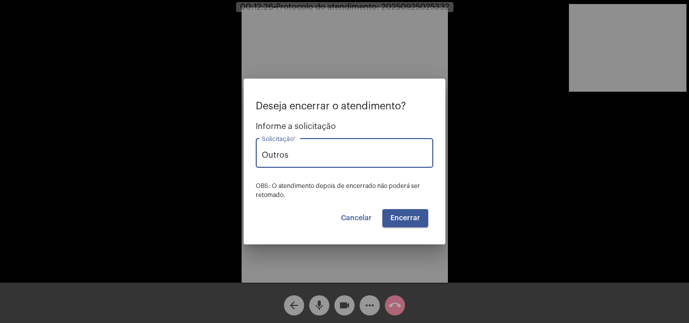
click at [408, 212] on button "Encerrar" at bounding box center [405, 218] width 46 height 18
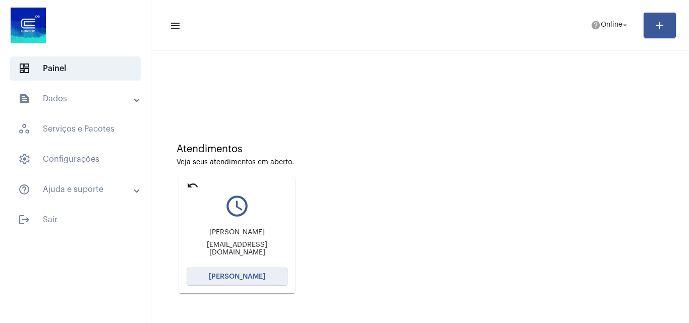
click at [270, 275] on button "[PERSON_NAME]" at bounding box center [237, 277] width 101 height 18
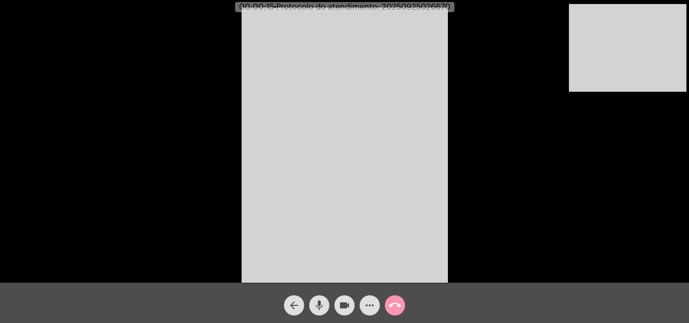
click at [323, 297] on span "mic" at bounding box center [319, 305] width 12 height 20
click at [323, 297] on span "mic_off" at bounding box center [319, 305] width 12 height 20
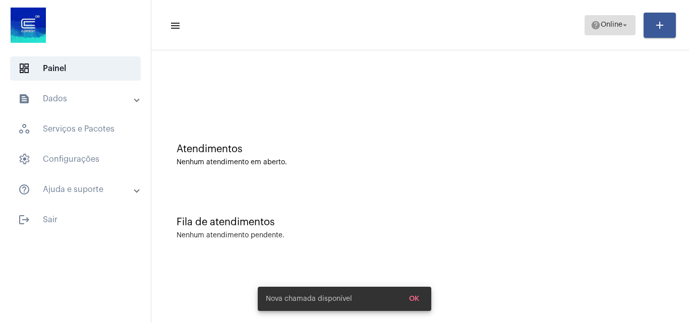
click at [600, 24] on span "Online" at bounding box center [611, 25] width 22 height 7
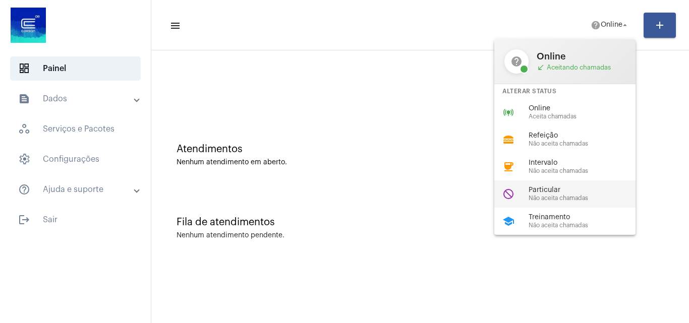
click at [576, 187] on span "Particular" at bounding box center [585, 191] width 115 height 8
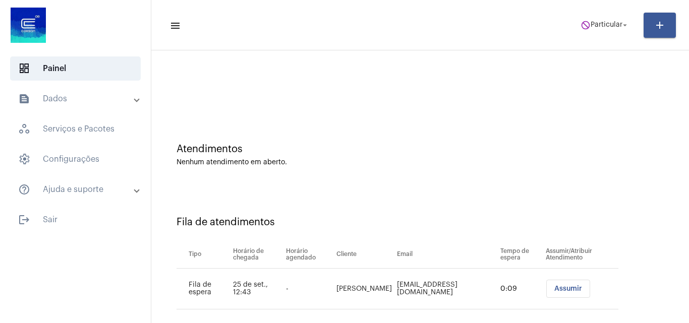
click at [554, 281] on button "Assumir" at bounding box center [568, 289] width 44 height 18
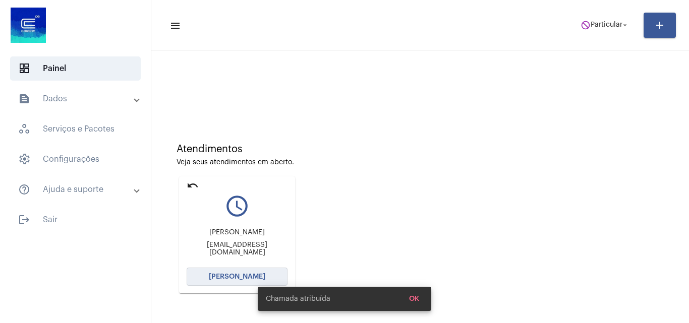
click at [261, 271] on button "[PERSON_NAME]" at bounding box center [237, 277] width 101 height 18
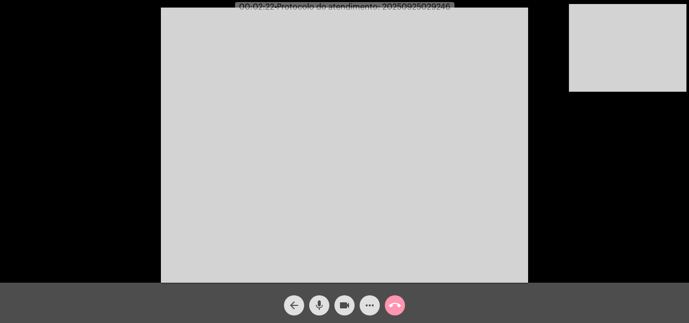
click at [436, 8] on span "• Protocolo do atendimento: 20250925029246" at bounding box center [362, 7] width 176 height 8
copy span "20250925029246"
click at [396, 299] on mat-icon "call_end" at bounding box center [395, 305] width 12 height 12
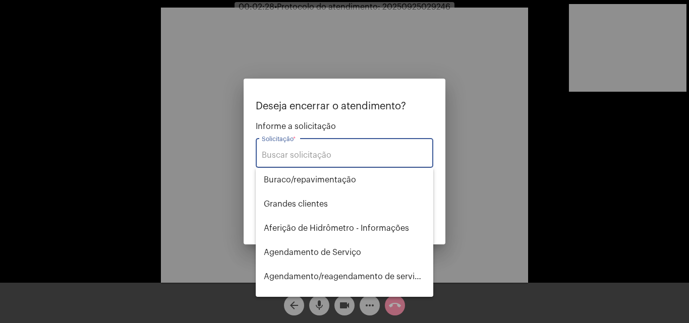
click at [323, 154] on input "Solicitação *" at bounding box center [344, 155] width 165 height 9
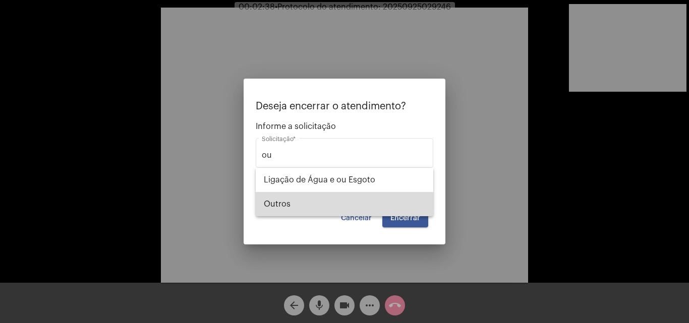
click at [314, 203] on span "Outros" at bounding box center [344, 204] width 161 height 24
type input "Outros"
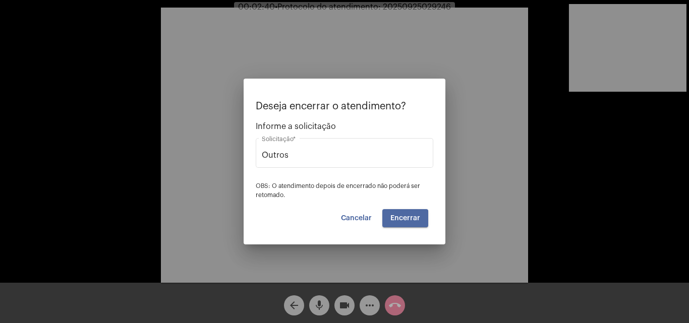
click at [404, 219] on span "Encerrar" at bounding box center [405, 218] width 30 height 7
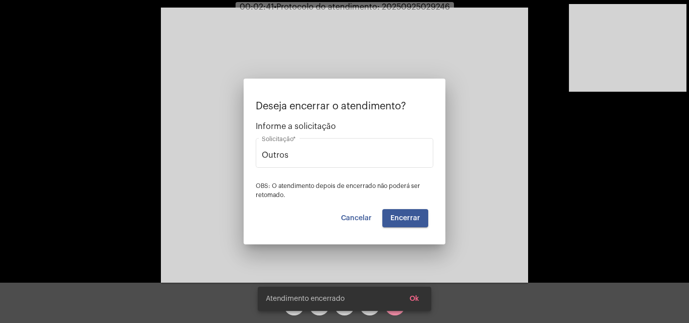
click at [406, 217] on video at bounding box center [344, 145] width 367 height 275
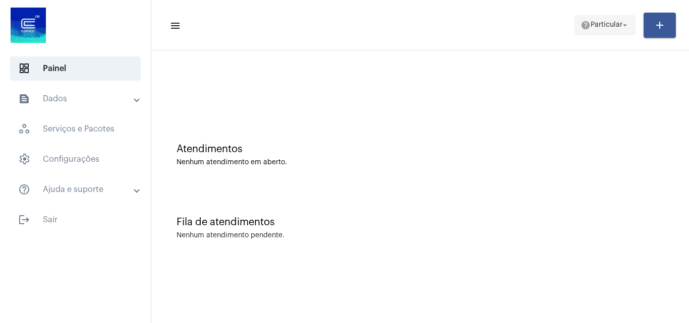
click at [611, 29] on span "help Particular arrow_drop_down" at bounding box center [604, 25] width 49 height 18
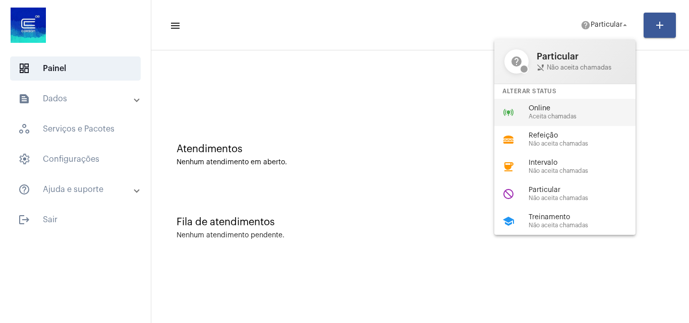
click at [557, 107] on span "Online" at bounding box center [585, 109] width 115 height 8
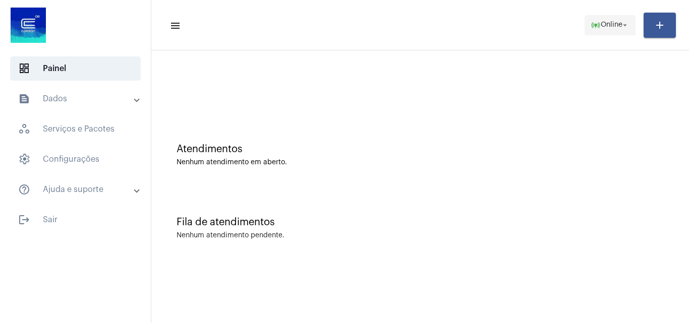
click at [613, 31] on span "online_prediction Online arrow_drop_down" at bounding box center [609, 25] width 39 height 18
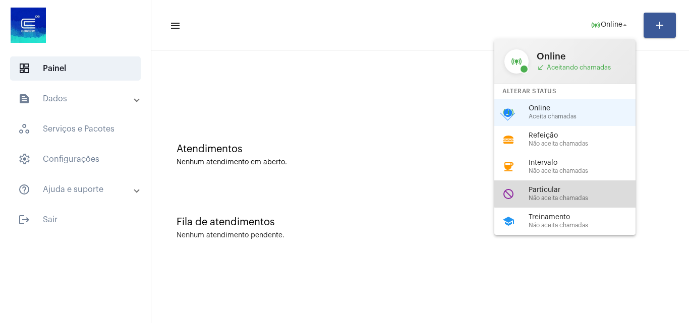
click at [586, 190] on span "Particular" at bounding box center [585, 191] width 115 height 8
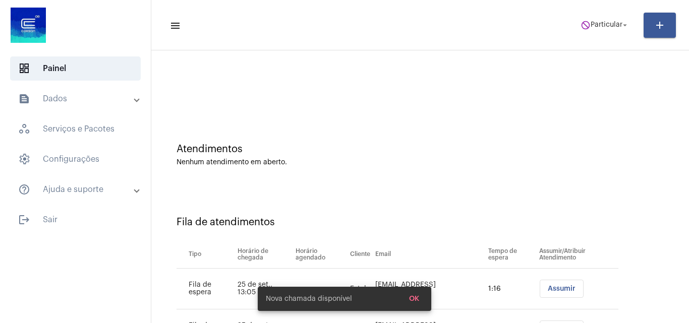
scroll to position [54, 0]
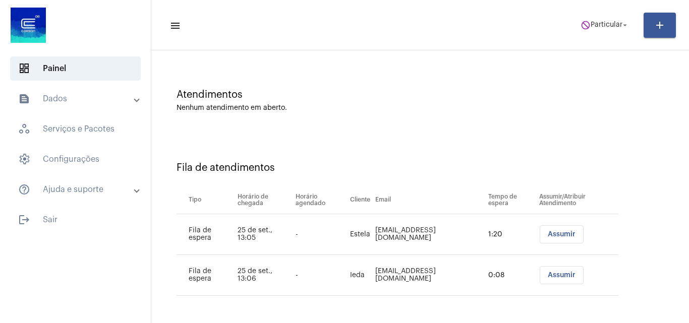
click at [558, 276] on span "Assumir" at bounding box center [561, 275] width 28 height 7
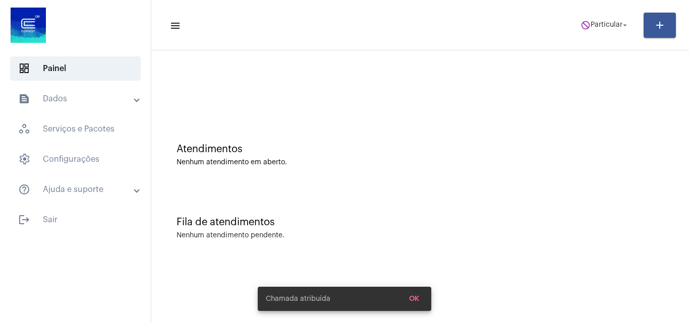
scroll to position [0, 0]
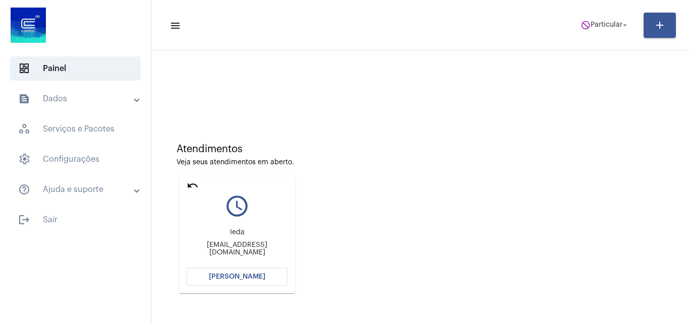
click at [250, 277] on span "[PERSON_NAME]" at bounding box center [237, 276] width 56 height 7
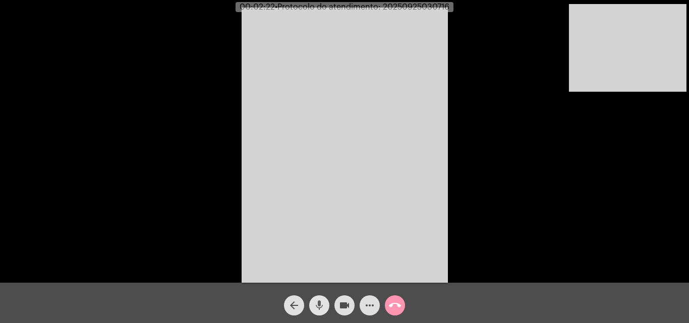
click at [318, 306] on mat-icon "mic" at bounding box center [319, 305] width 12 height 12
click at [318, 306] on mat-icon "mic_off" at bounding box center [319, 305] width 12 height 12
click at [318, 306] on mat-icon "mic" at bounding box center [319, 305] width 12 height 12
click at [349, 309] on mat-icon "videocam" at bounding box center [344, 305] width 12 height 12
click at [342, 305] on mat-icon "videocam_off" at bounding box center [344, 305] width 12 height 12
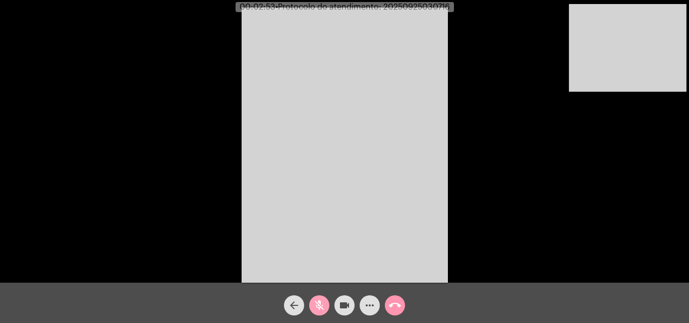
click at [322, 306] on mat-icon "mic_off" at bounding box center [319, 305] width 12 height 12
click at [320, 307] on mat-icon "mic" at bounding box center [319, 305] width 12 height 12
click at [349, 306] on mat-icon "videocam" at bounding box center [344, 305] width 12 height 12
click at [336, 301] on button "videocam_off" at bounding box center [344, 305] width 20 height 20
click at [319, 299] on span "mic_off" at bounding box center [319, 305] width 12 height 20
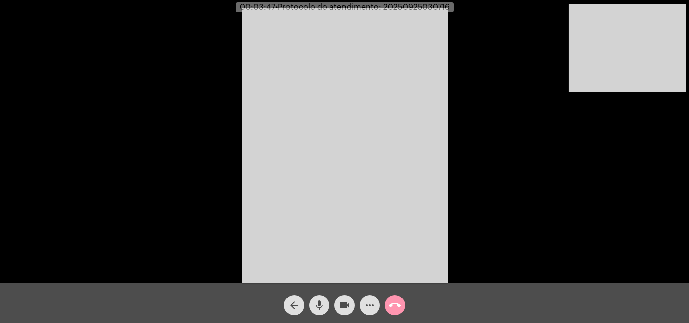
click at [321, 306] on mat-icon "mic" at bounding box center [319, 305] width 12 height 12
click at [345, 306] on mat-icon "videocam" at bounding box center [344, 305] width 12 height 12
click at [338, 302] on mat-icon "videocam_off" at bounding box center [344, 305] width 12 height 12
click at [314, 303] on mat-icon "mic_off" at bounding box center [319, 305] width 12 height 12
click at [323, 303] on mat-icon "mic" at bounding box center [319, 305] width 12 height 12
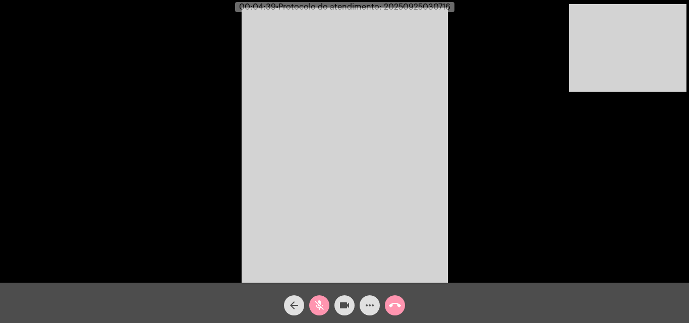
click at [342, 308] on mat-icon "videocam" at bounding box center [344, 305] width 12 height 12
click at [340, 308] on mat-icon "videocam_off" at bounding box center [344, 305] width 12 height 12
click at [327, 308] on button "mic_off" at bounding box center [319, 305] width 20 height 20
click at [320, 308] on mat-icon "mic" at bounding box center [319, 305] width 12 height 12
click at [351, 308] on button "videocam" at bounding box center [344, 305] width 20 height 20
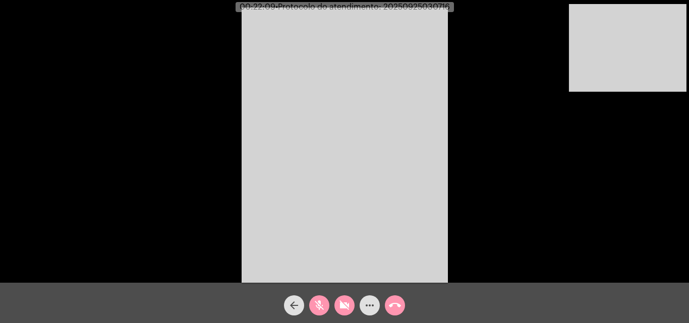
click at [342, 302] on mat-icon "videocam_off" at bounding box center [344, 305] width 12 height 12
click at [339, 302] on mat-icon "videocam" at bounding box center [344, 305] width 12 height 12
click at [321, 306] on mat-icon "mic_off" at bounding box center [319, 305] width 12 height 12
click at [321, 306] on mat-icon "mic" at bounding box center [319, 305] width 12 height 12
click at [341, 303] on mat-icon "videocam_off" at bounding box center [344, 305] width 12 height 12
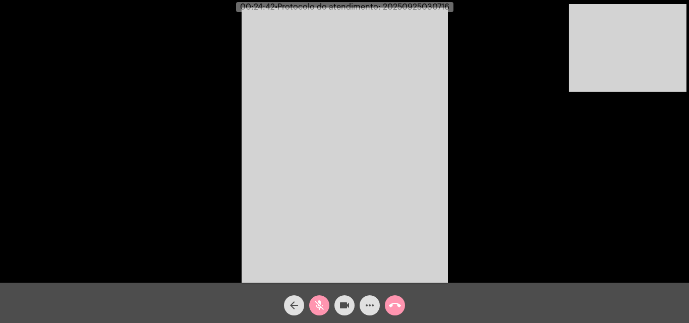
click at [313, 303] on mat-icon "mic_off" at bounding box center [319, 305] width 12 height 12
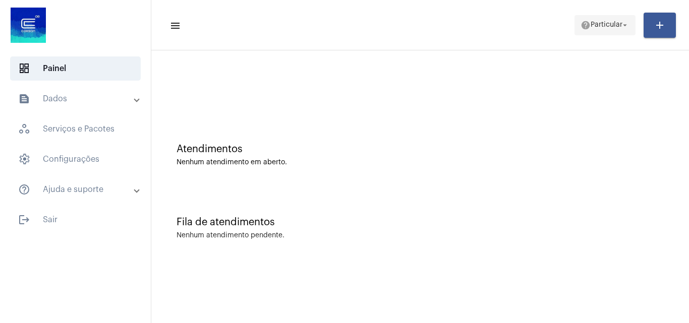
click at [610, 23] on span "Particular" at bounding box center [606, 25] width 32 height 7
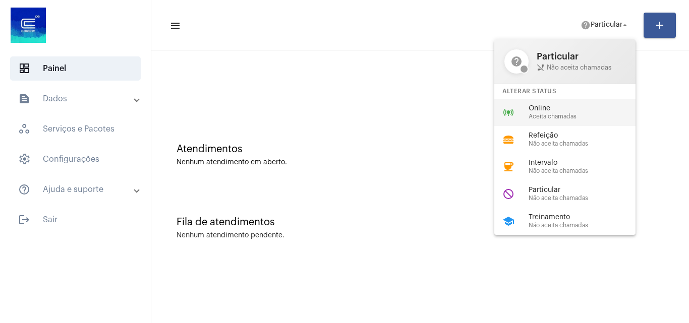
click at [566, 110] on span "Online" at bounding box center [585, 109] width 115 height 8
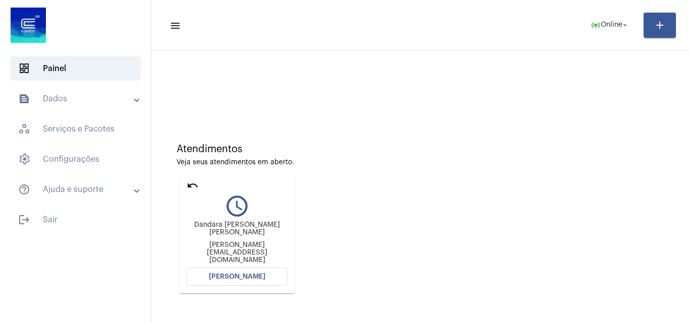
click at [243, 278] on span "[PERSON_NAME]" at bounding box center [237, 276] width 56 height 7
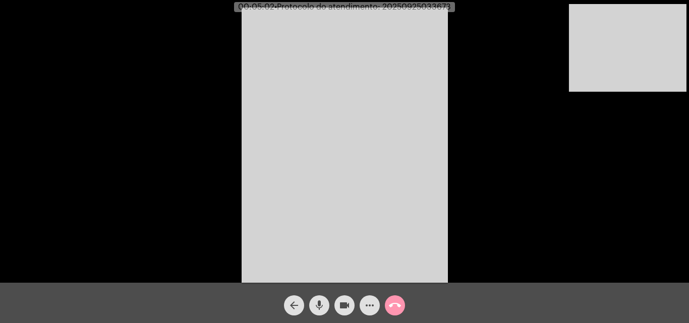
click at [320, 303] on mat-icon "mic" at bounding box center [319, 305] width 12 height 12
click at [340, 303] on mat-icon "videocam" at bounding box center [344, 305] width 12 height 12
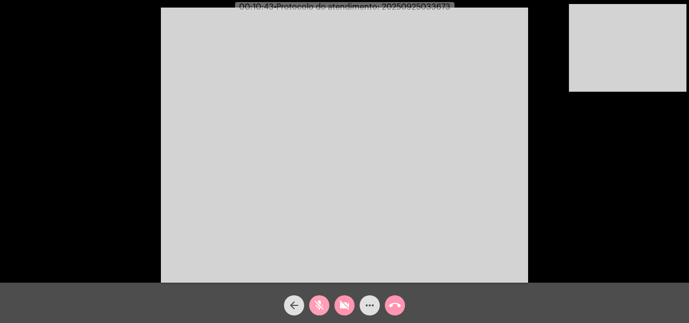
click at [323, 303] on mat-icon "mic_off" at bounding box center [319, 305] width 12 height 12
click at [316, 303] on mat-icon "mic" at bounding box center [319, 305] width 12 height 12
click at [317, 303] on mat-icon "mic_off" at bounding box center [319, 305] width 12 height 12
click at [317, 303] on mat-icon "mic" at bounding box center [319, 305] width 12 height 12
click at [343, 302] on mat-icon "videocam_off" at bounding box center [344, 305] width 12 height 12
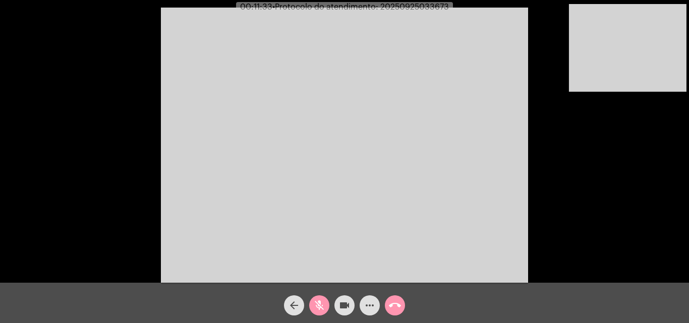
click at [321, 304] on mat-icon "mic_off" at bounding box center [319, 305] width 12 height 12
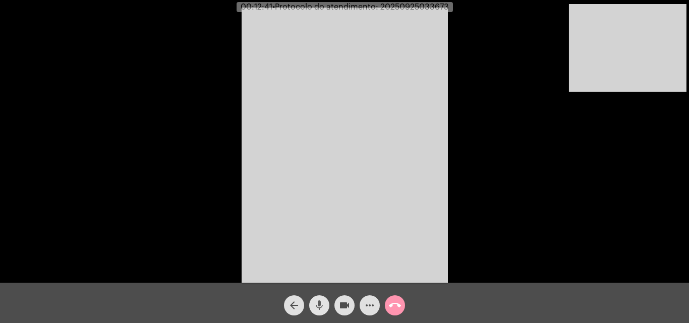
click at [317, 305] on mat-icon "mic" at bounding box center [319, 305] width 12 height 12
click at [340, 298] on span "videocam" at bounding box center [344, 305] width 12 height 20
click at [345, 301] on mat-icon "videocam_off" at bounding box center [344, 305] width 12 height 12
drag, startPoint x: 320, startPoint y: 306, endPoint x: 197, endPoint y: 127, distance: 217.1
click at [319, 304] on mat-icon "mic_off" at bounding box center [319, 305] width 12 height 12
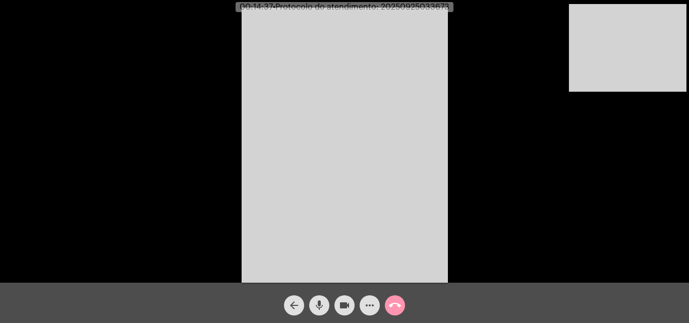
click at [321, 303] on mat-icon "mic" at bounding box center [319, 305] width 12 height 12
click at [339, 301] on mat-icon "videocam" at bounding box center [344, 305] width 12 height 12
click at [344, 303] on mat-icon "videocam_off" at bounding box center [344, 305] width 12 height 12
click at [314, 304] on mat-icon "mic_off" at bounding box center [319, 305] width 12 height 12
click at [314, 305] on mat-icon "mic" at bounding box center [319, 305] width 12 height 12
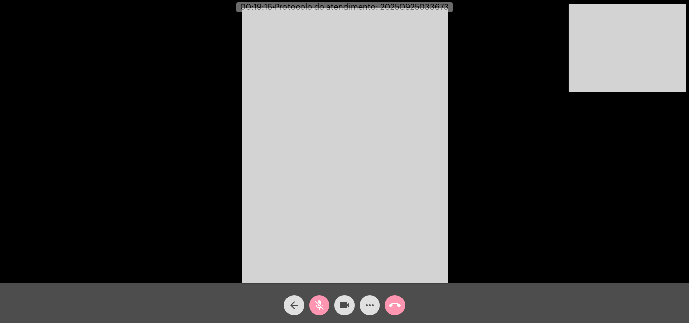
click at [343, 303] on mat-icon "videocam" at bounding box center [344, 305] width 12 height 12
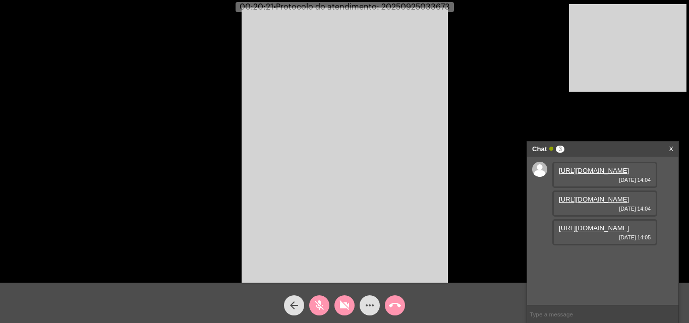
scroll to position [9, 0]
click at [609, 174] on link "https://neft-transfer-bucket.s3.amazonaws.com/temp-68ac9b82-6271-99e8-d398-65e8…" at bounding box center [594, 171] width 70 height 8
click at [593, 203] on link "https://neft-transfer-bucket.s3.amazonaws.com/temp-1198f0cd-2538-8504-707b-aba8…" at bounding box center [594, 200] width 70 height 8
click at [598, 253] on link "https://neft-transfer-bucket.s3.amazonaws.com/temp-0e867a6a-4b46-afca-c9f8-d3ca…" at bounding box center [594, 257] width 70 height 8
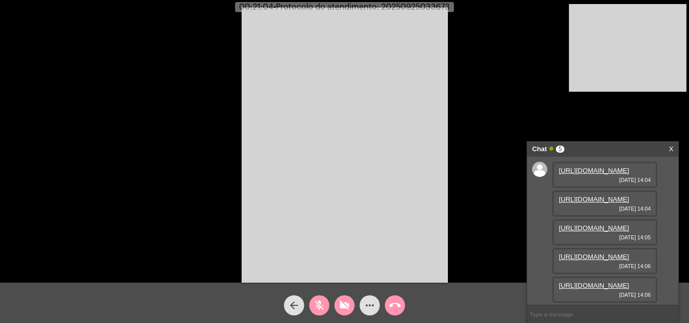
click at [320, 301] on mat-icon "mic_off" at bounding box center [319, 305] width 12 height 12
click at [321, 293] on div "mic" at bounding box center [318, 302] width 25 height 25
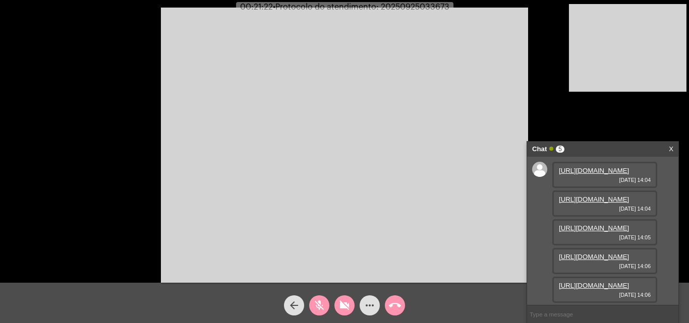
click at [591, 282] on link "https://neft-transfer-bucket.s3.amazonaws.com/temp-5a3ccae1-5841-91d0-dee8-3496…" at bounding box center [594, 286] width 70 height 8
click at [323, 308] on mat-icon "mic_off" at bounding box center [319, 305] width 12 height 12
click at [325, 306] on mat-icon "mic" at bounding box center [319, 305] width 12 height 12
click at [323, 306] on mat-icon "mic_off" at bounding box center [319, 305] width 12 height 12
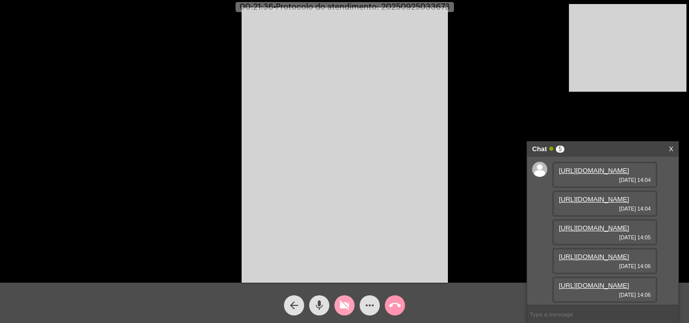
drag, startPoint x: 342, startPoint y: 305, endPoint x: 318, endPoint y: 304, distance: 24.2
click at [342, 306] on mat-icon "videocam_off" at bounding box center [344, 305] width 12 height 12
click at [317, 304] on mat-icon "mic" at bounding box center [319, 305] width 12 height 12
click at [318, 308] on mat-icon "mic_off" at bounding box center [319, 305] width 12 height 12
click at [432, 6] on span "• Protocolo do atendimento: 20250925033673" at bounding box center [362, 7] width 176 height 8
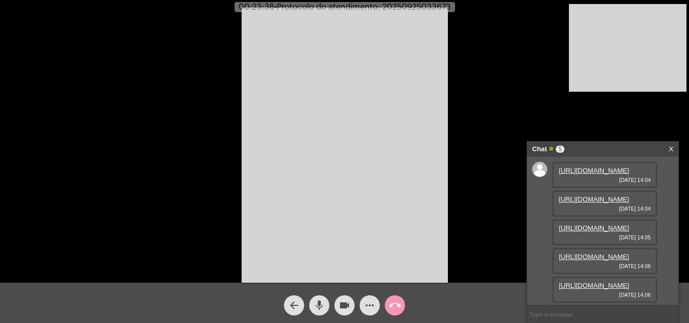
click at [432, 6] on span "• Protocolo do atendimento: 20250925033673" at bounding box center [362, 7] width 176 height 8
copy span "20250925033673"
click at [501, 126] on div "Acessando Câmera e Microfone..." at bounding box center [344, 144] width 687 height 283
click at [368, 311] on mat-icon "more_horiz" at bounding box center [369, 305] width 12 height 12
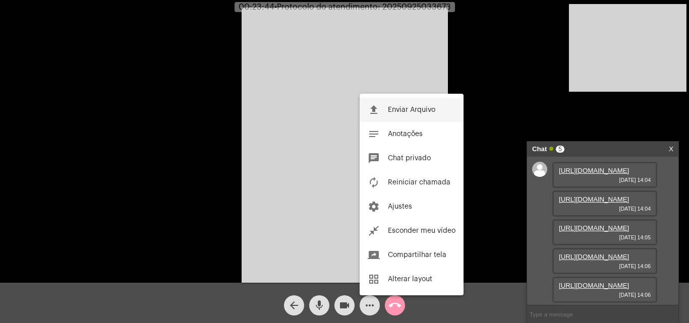
click at [413, 112] on span "Enviar Arquivo" at bounding box center [411, 109] width 47 height 7
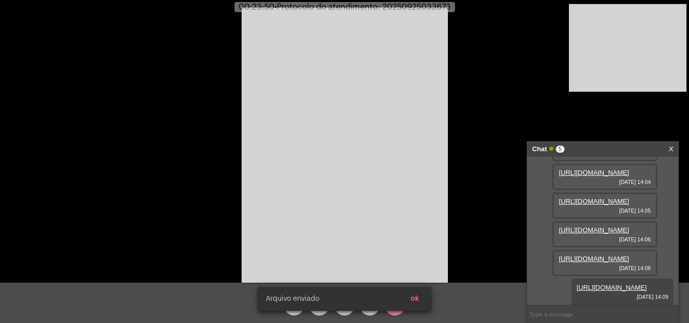
scroll to position [163, 0]
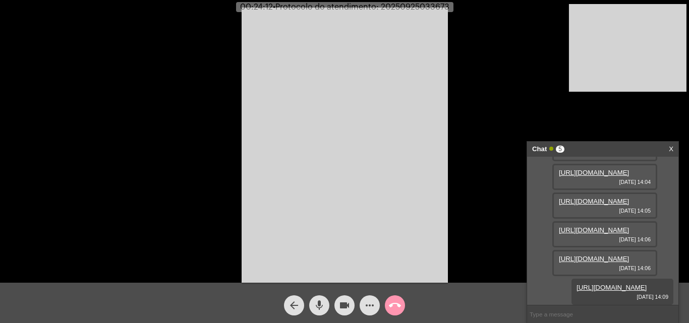
click at [399, 304] on mat-icon "call_end" at bounding box center [395, 305] width 12 height 12
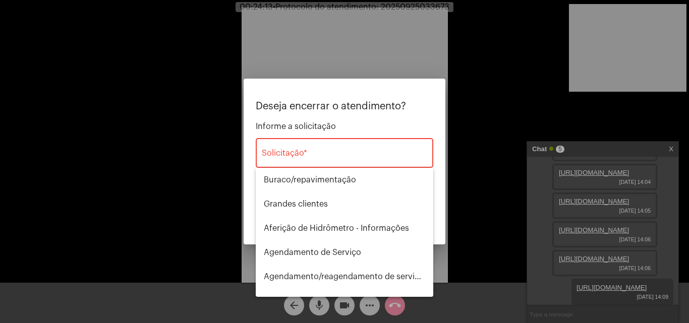
click at [350, 150] on div "Solicitação *" at bounding box center [344, 152] width 165 height 32
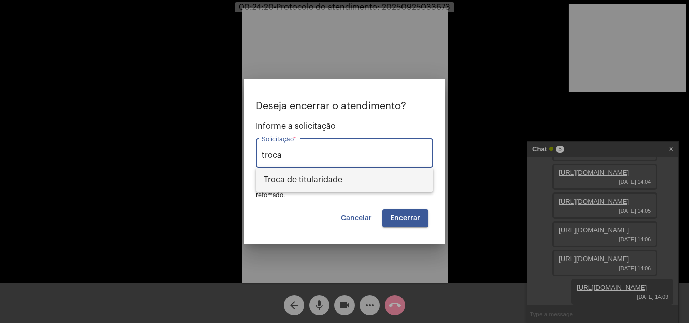
click at [343, 179] on span "Troca de titularidade" at bounding box center [344, 180] width 161 height 24
type input "Troca de titularidade"
click at [419, 216] on span "Encerrar" at bounding box center [405, 218] width 30 height 7
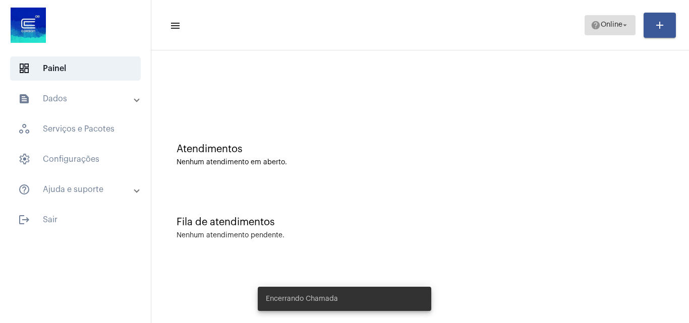
click at [604, 29] on span "help Online arrow_drop_down" at bounding box center [609, 25] width 39 height 18
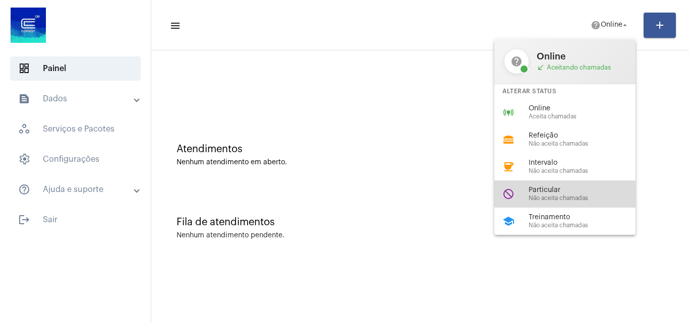
click at [589, 188] on span "Particular" at bounding box center [585, 191] width 115 height 8
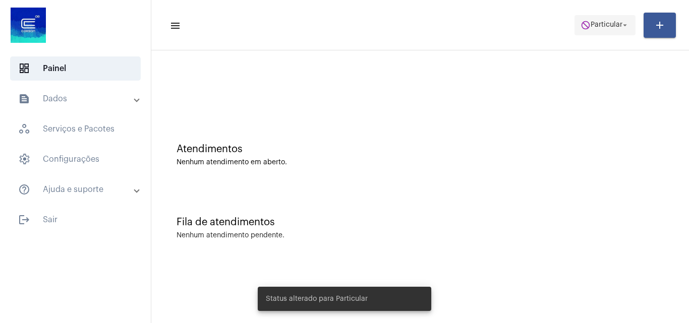
click at [597, 19] on span "do_not_disturb Particular arrow_drop_down" at bounding box center [604, 25] width 49 height 18
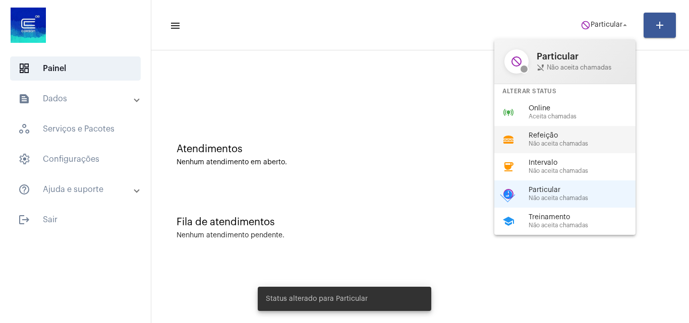
click at [578, 152] on div "lunch_dining Refeição Não aceita chamadas" at bounding box center [572, 139] width 157 height 27
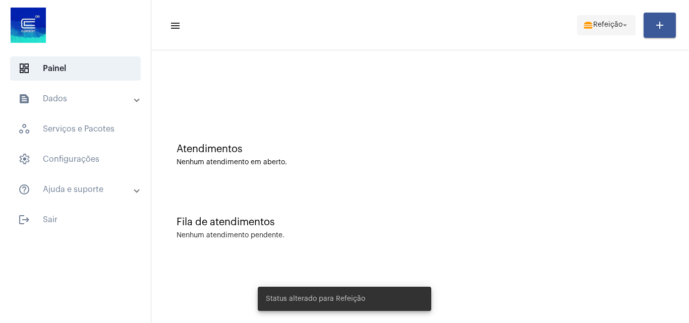
click at [607, 17] on mat-toolbar-row "menu lunch_dining Refeição arrow_drop_down add" at bounding box center [419, 25] width 537 height 32
click at [613, 23] on span "Refeição" at bounding box center [607, 25] width 29 height 7
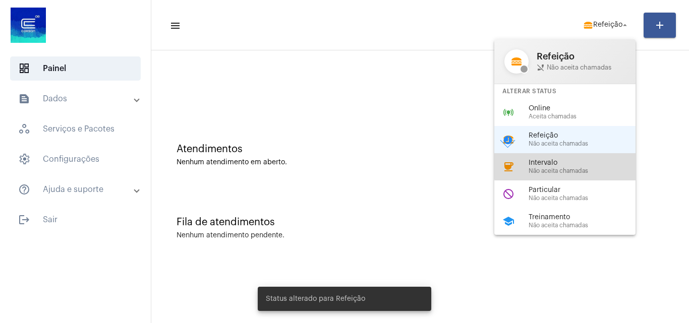
click at [591, 165] on span "Intervalo" at bounding box center [585, 163] width 115 height 8
